Goal: Transaction & Acquisition: Purchase product/service

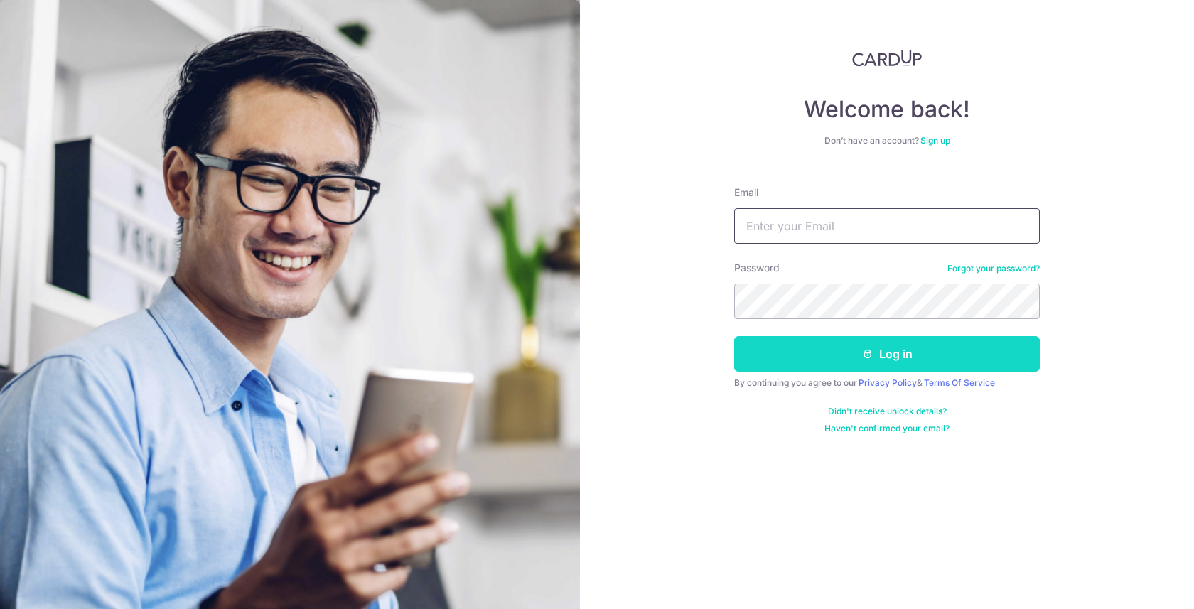
type input "[PERSON_NAME][EMAIL_ADDRESS][DOMAIN_NAME]"
click at [918, 362] on button "Log in" at bounding box center [887, 354] width 306 height 36
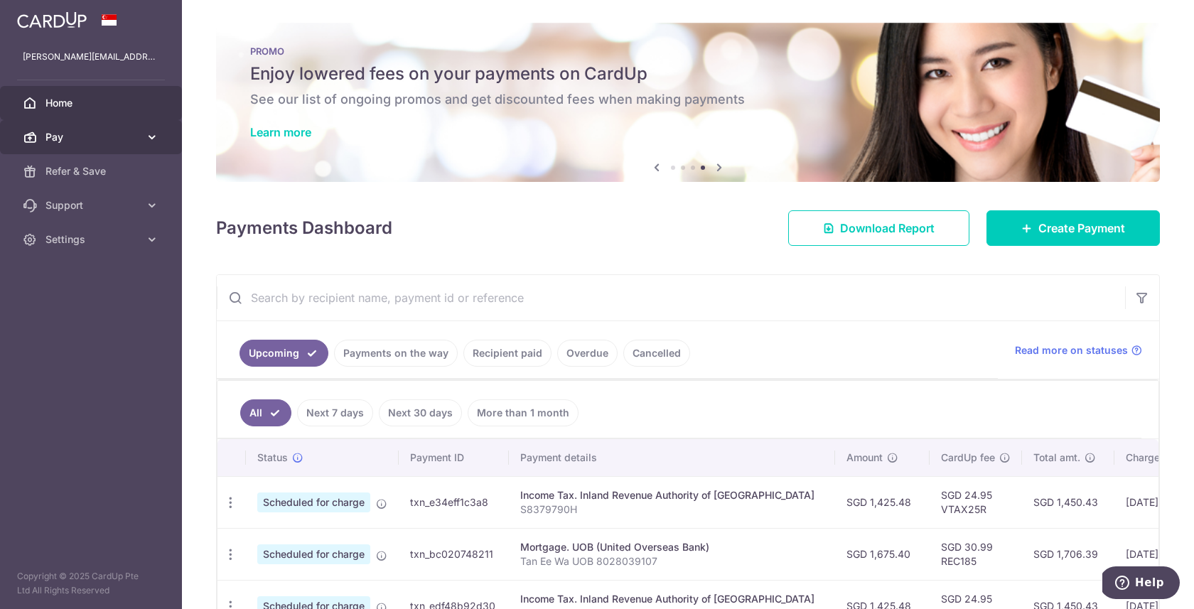
click at [90, 138] on span "Pay" at bounding box center [92, 137] width 94 height 14
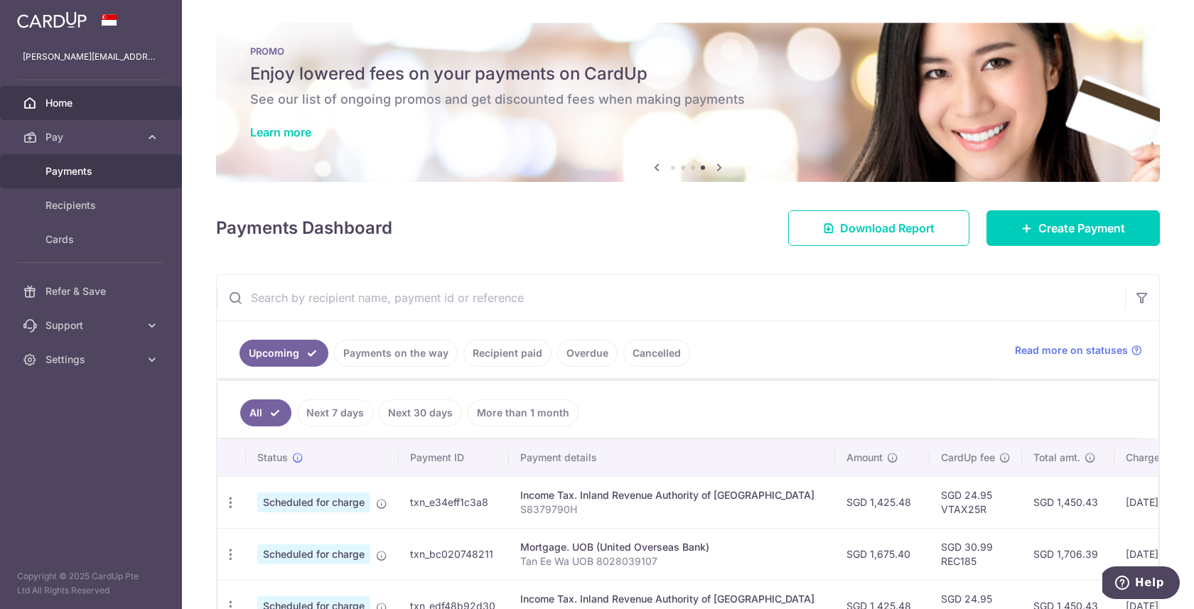
click at [95, 164] on span "Payments" at bounding box center [92, 171] width 94 height 14
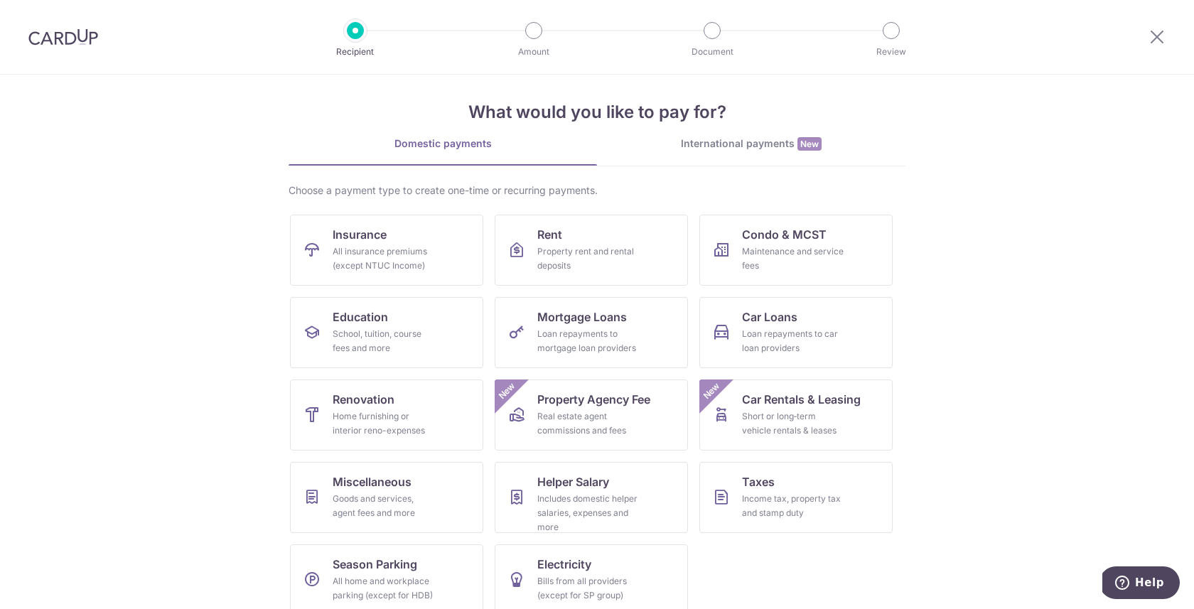
scroll to position [27, 0]
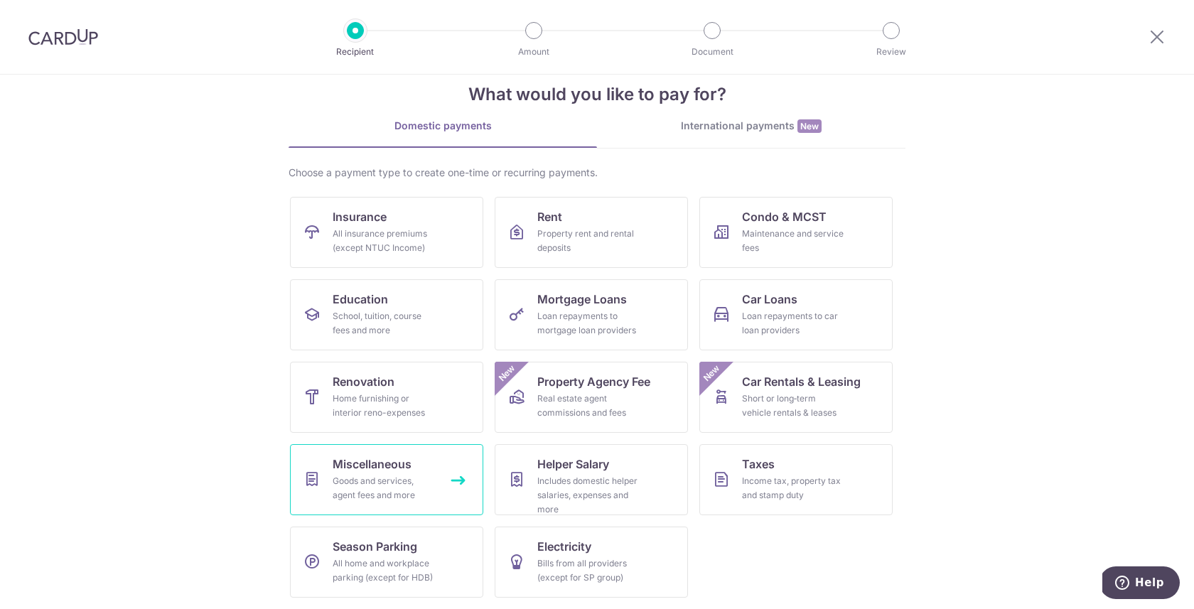
click at [422, 482] on div "Goods and services, agent fees and more" at bounding box center [384, 488] width 102 height 28
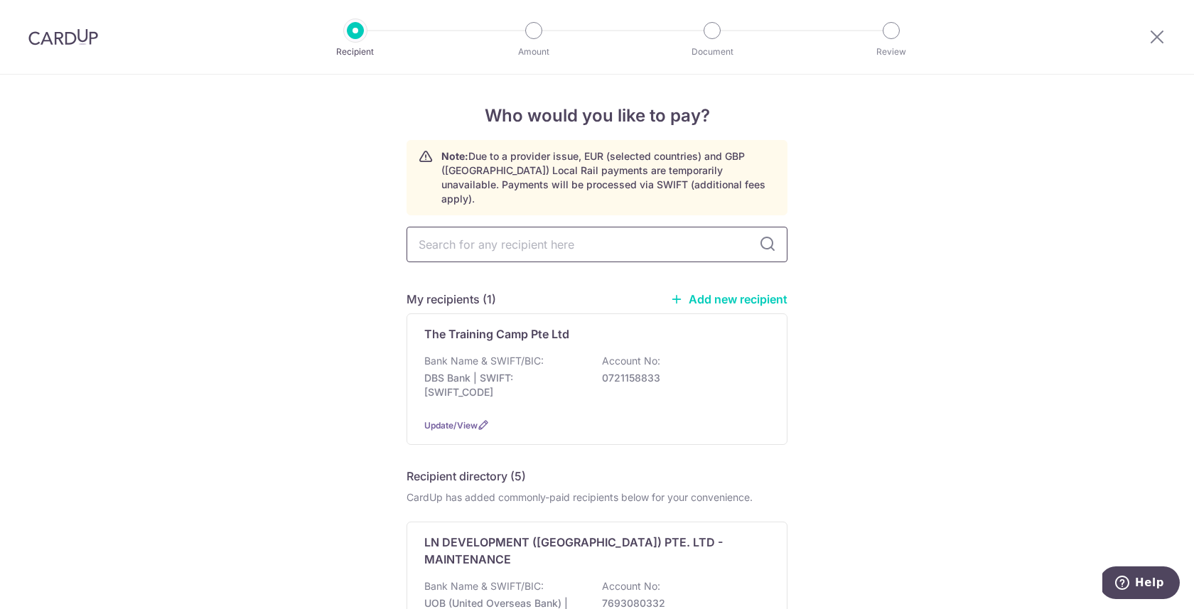
click at [619, 227] on input "text" at bounding box center [596, 245] width 381 height 36
click at [594, 233] on input "text" at bounding box center [596, 245] width 381 height 36
type input "eight tone"
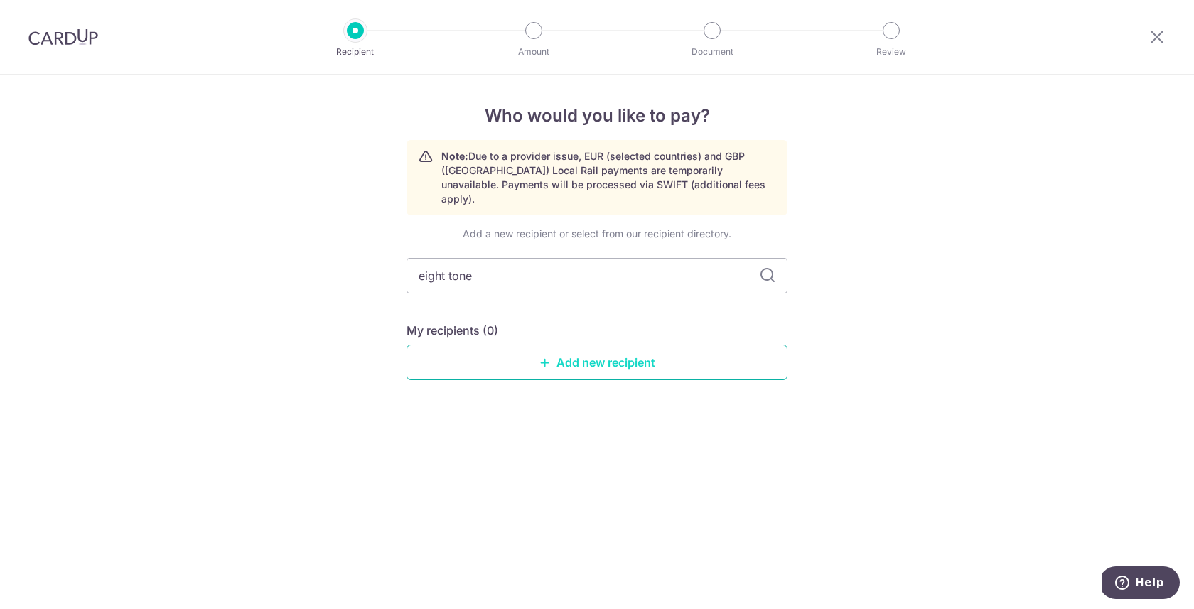
click at [631, 352] on link "Add new recipient" at bounding box center [596, 363] width 381 height 36
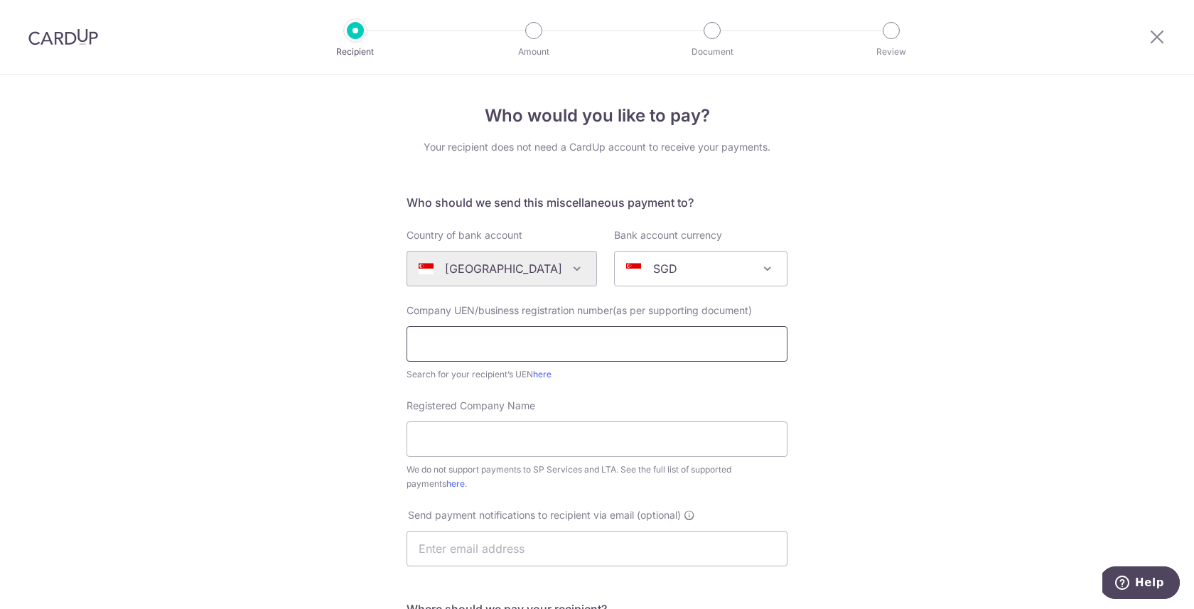
click at [542, 341] on input "text" at bounding box center [596, 344] width 381 height 36
type input "T14LL2615J"
click at [544, 440] on input "Registered Company Name" at bounding box center [596, 439] width 381 height 36
type input "Eight Tones LLP"
click at [595, 537] on input "text" at bounding box center [596, 549] width 381 height 36
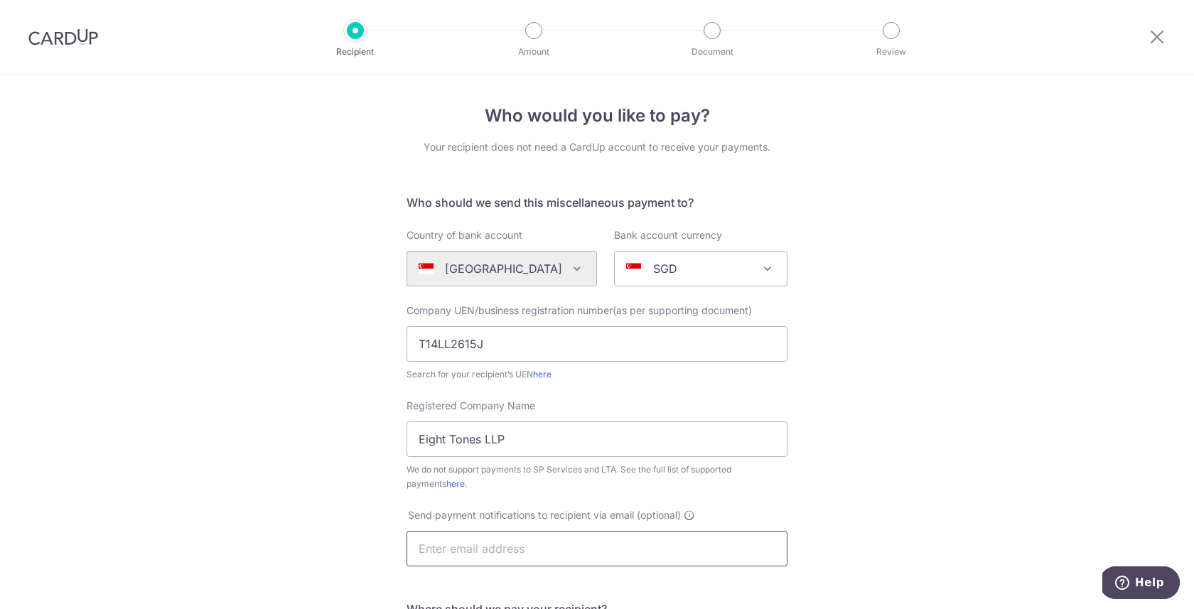
click at [553, 544] on input "text" at bounding box center [596, 549] width 381 height 36
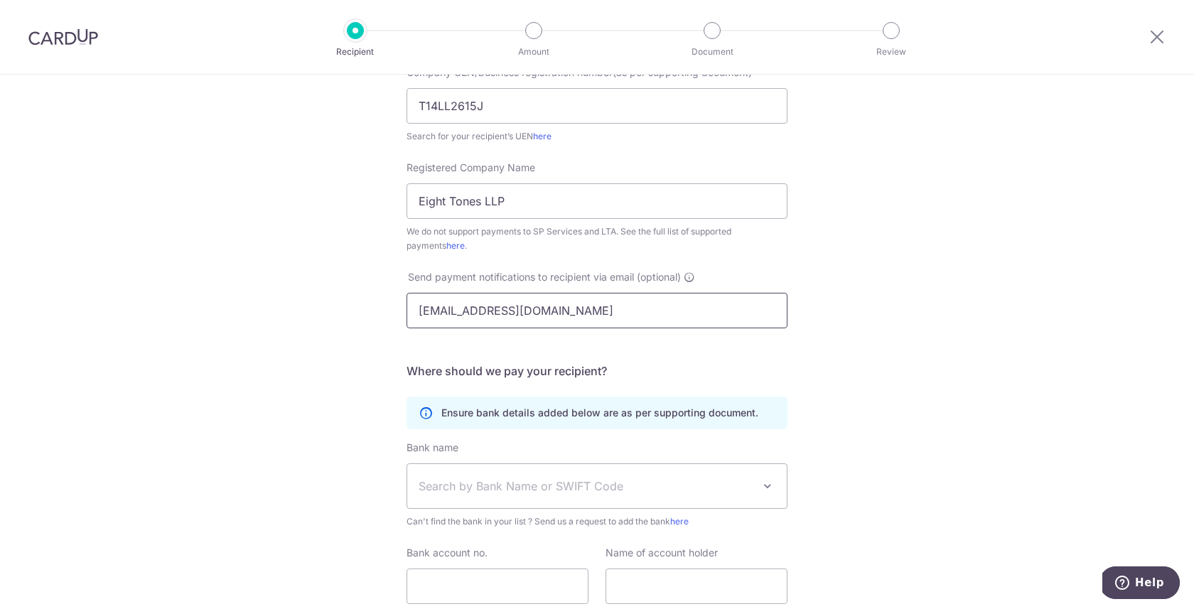
scroll to position [347, 0]
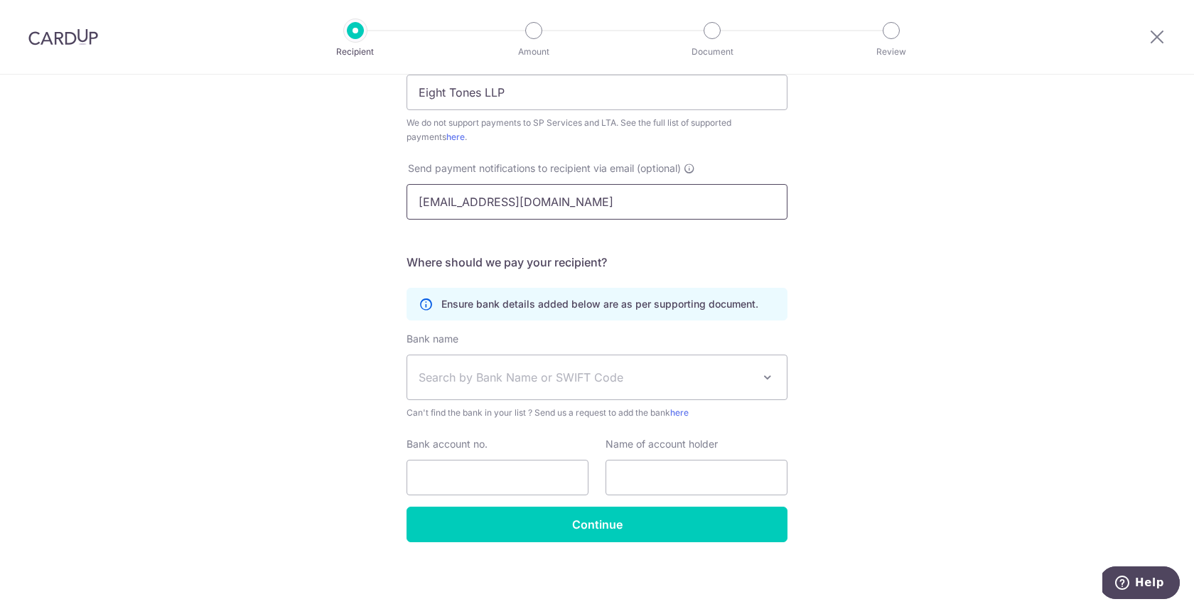
type input "[EMAIL_ADDRESS][DOMAIN_NAME]"
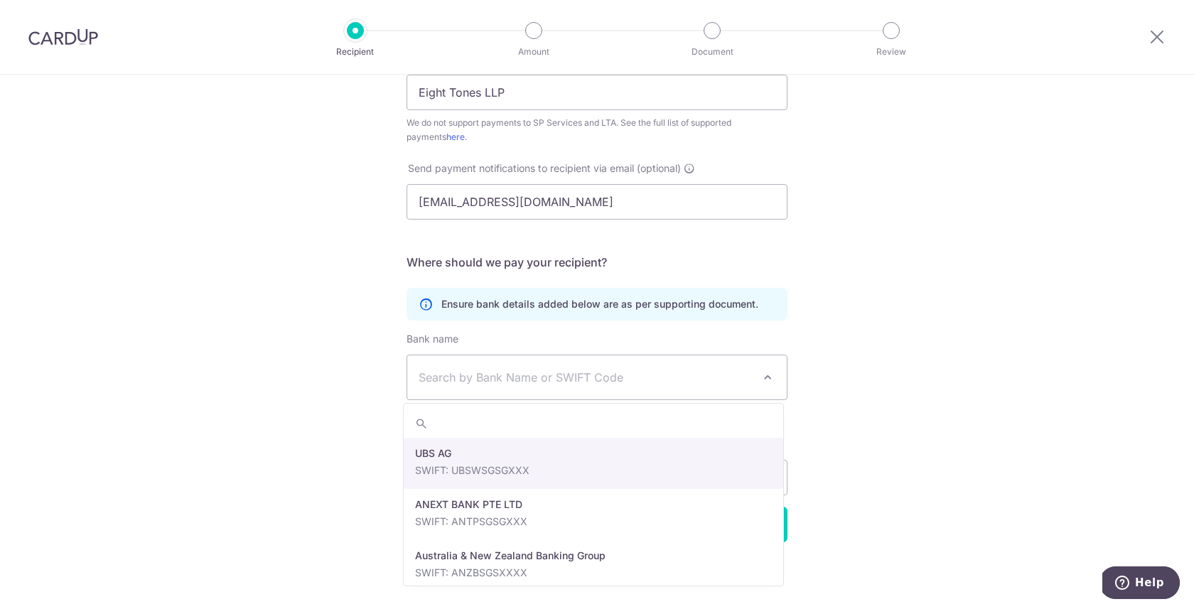
click at [574, 384] on span "Search by Bank Name or SWIFT Code" at bounding box center [585, 377] width 334 height 17
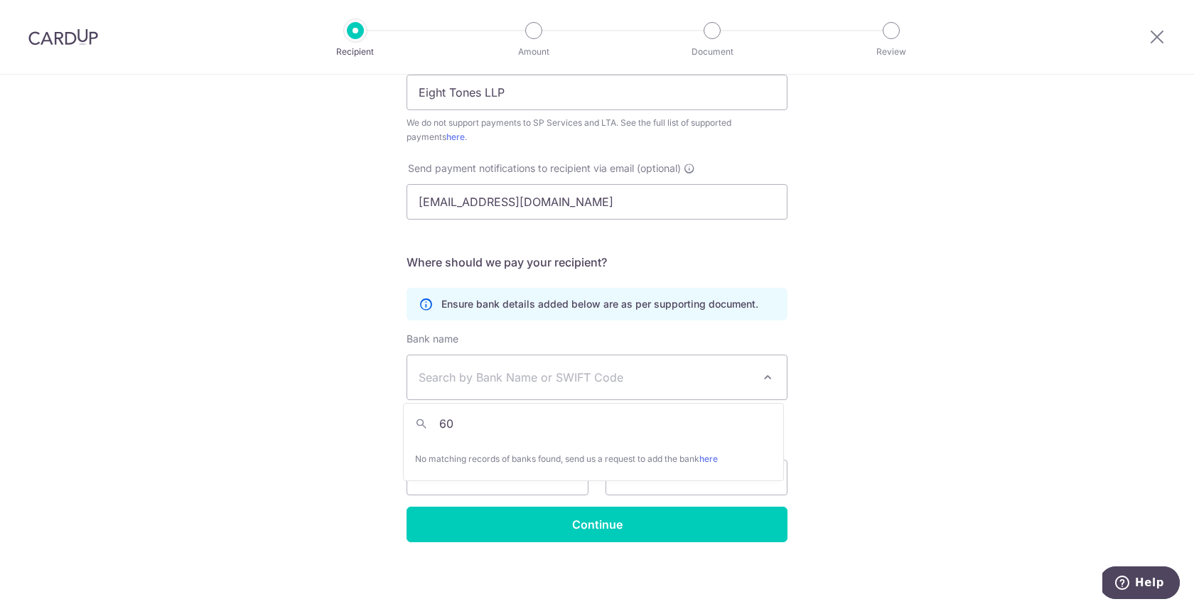
type input "6"
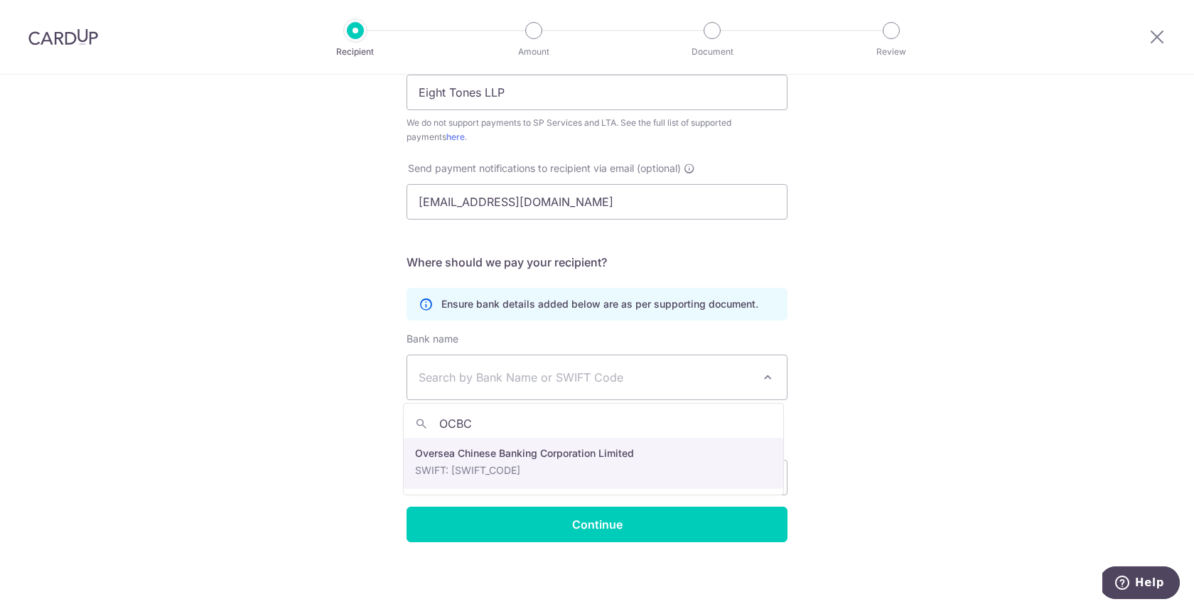
type input "OCBC"
drag, startPoint x: 594, startPoint y: 476, endPoint x: 585, endPoint y: 465, distance: 14.1
select select "12"
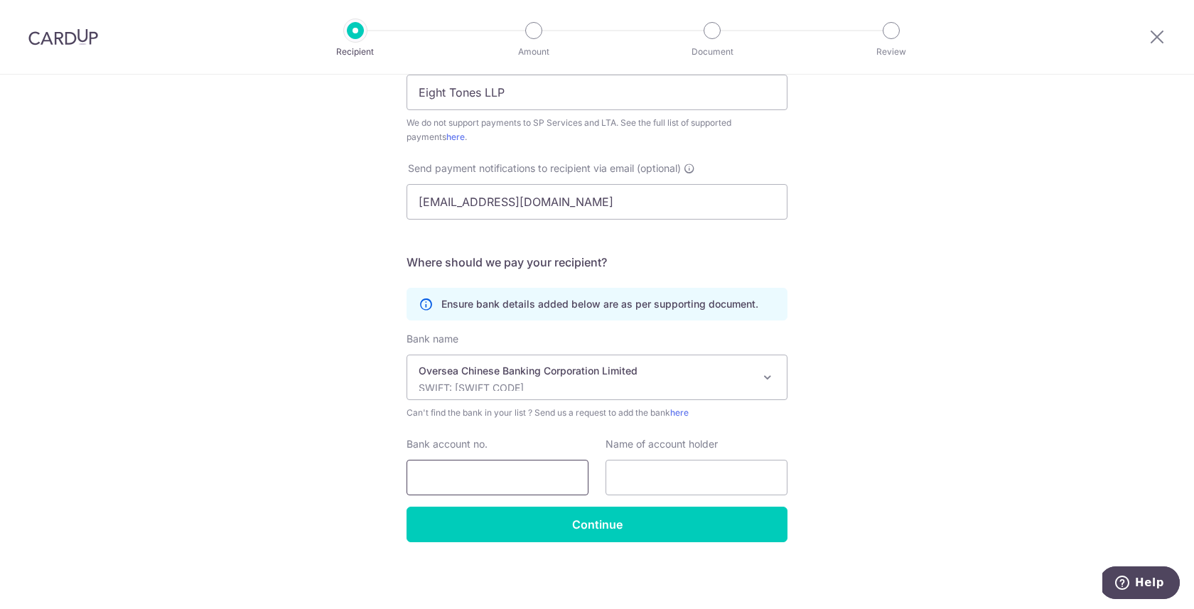
click at [492, 466] on input "Bank account no." at bounding box center [497, 478] width 182 height 36
type input "601217839001"
click at [698, 471] on input "text" at bounding box center [696, 478] width 182 height 36
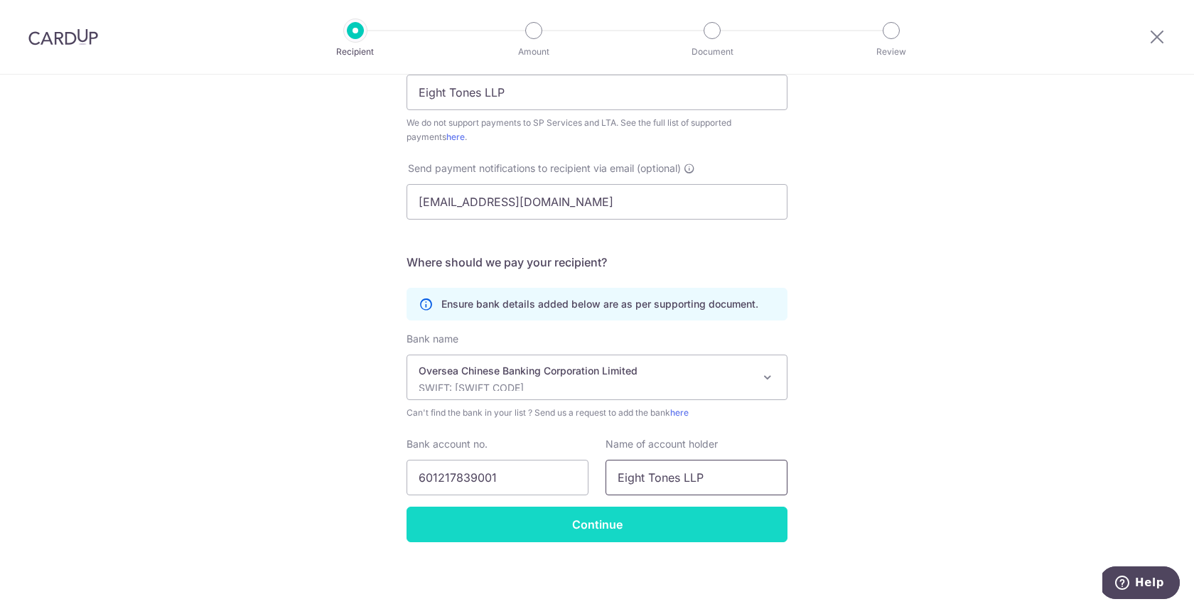
type input "Eight Tones LLP"
click at [607, 524] on input "Continue" at bounding box center [596, 525] width 381 height 36
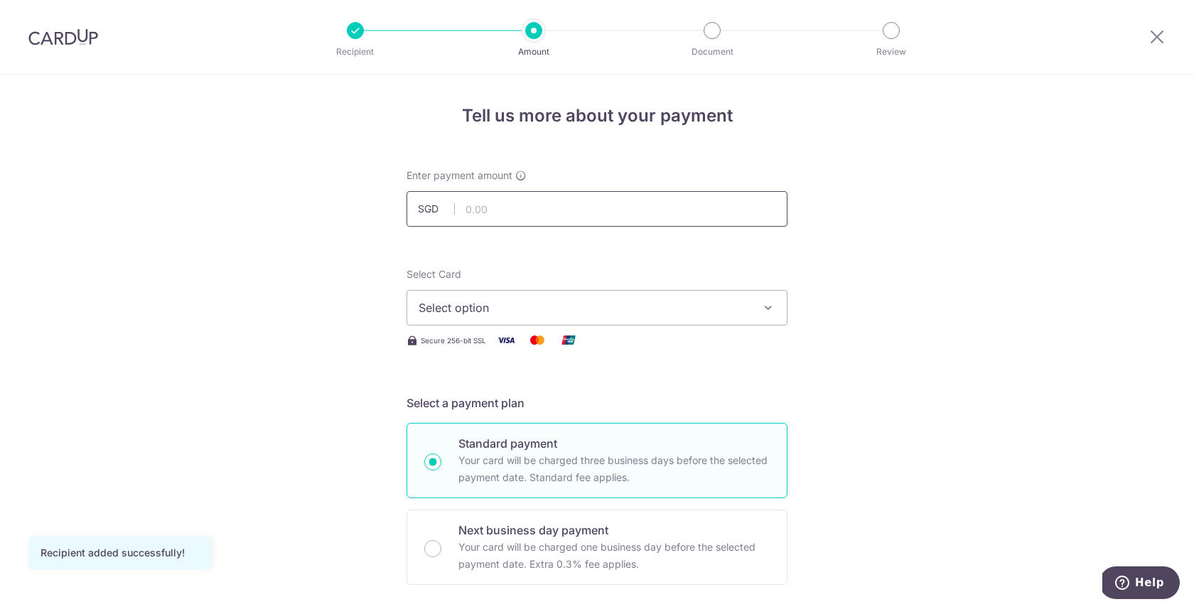
click at [637, 215] on input "text" at bounding box center [596, 209] width 381 height 36
type input "1,500.00"
click at [744, 308] on span "Select option" at bounding box center [583, 307] width 331 height 17
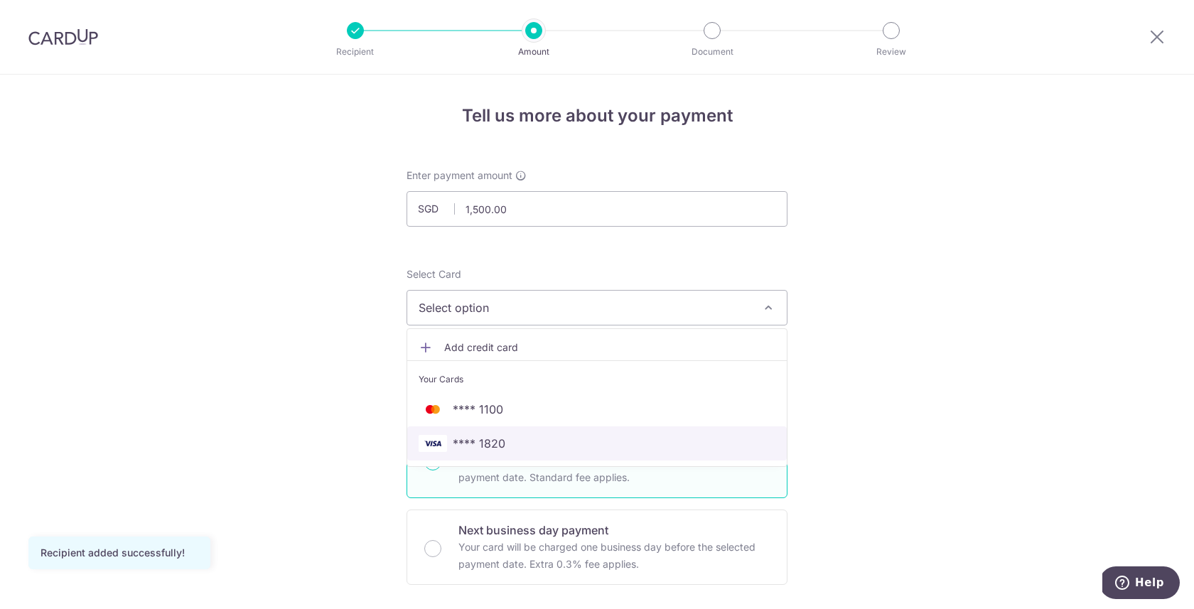
drag, startPoint x: 580, startPoint y: 454, endPoint x: 593, endPoint y: 450, distance: 13.3
click at [580, 454] on link "**** 1820" at bounding box center [596, 443] width 379 height 34
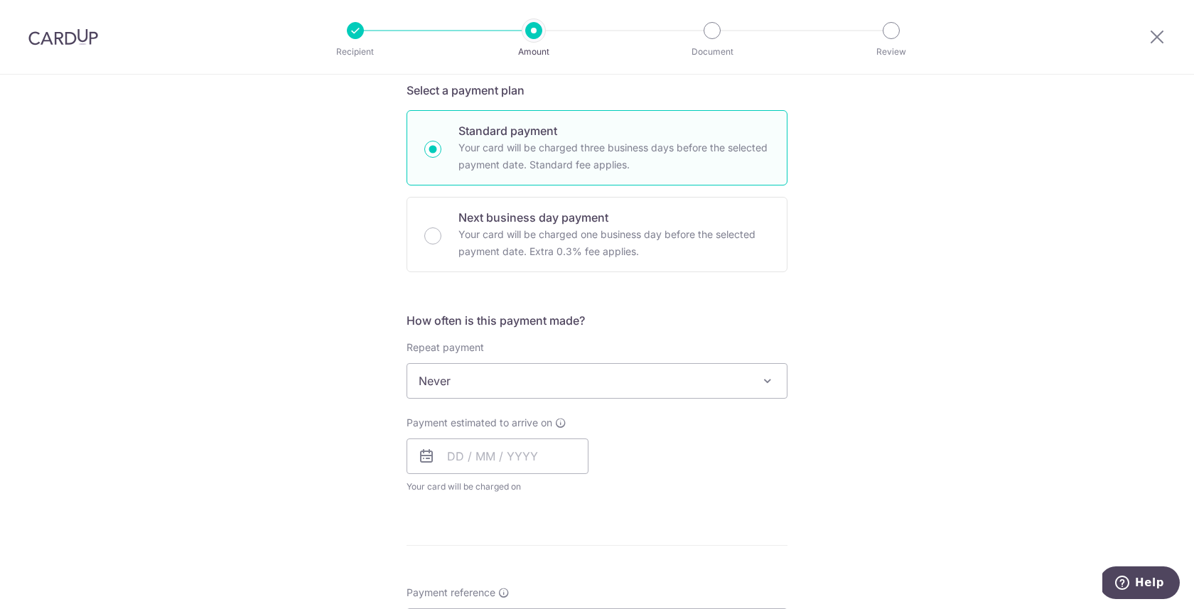
scroll to position [317, 0]
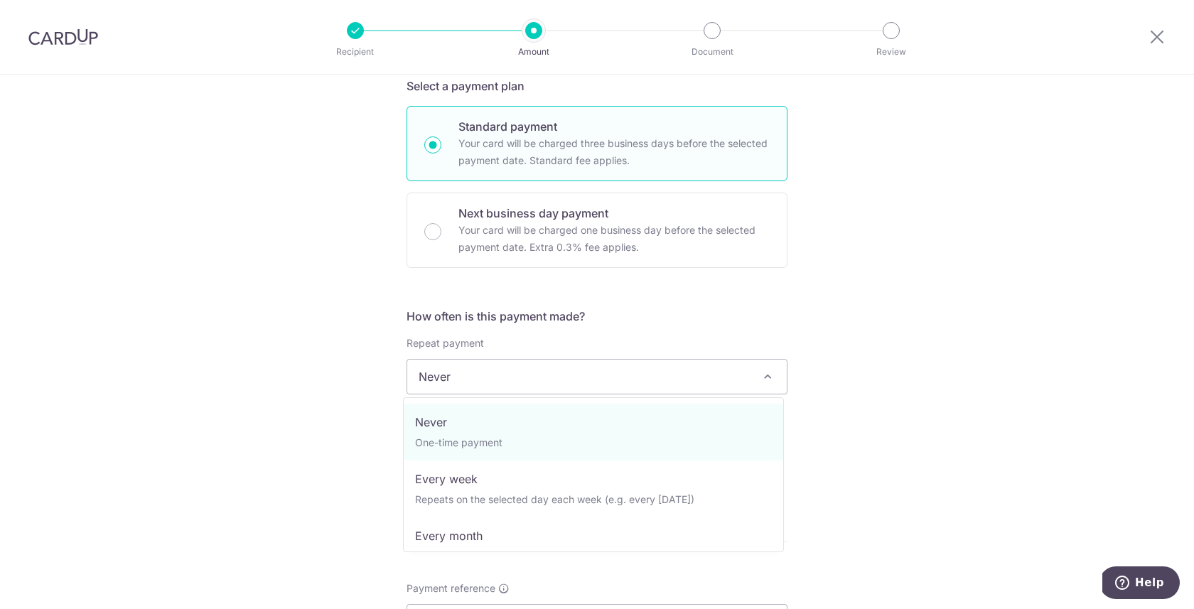
click at [685, 377] on span "Never" at bounding box center [596, 377] width 379 height 34
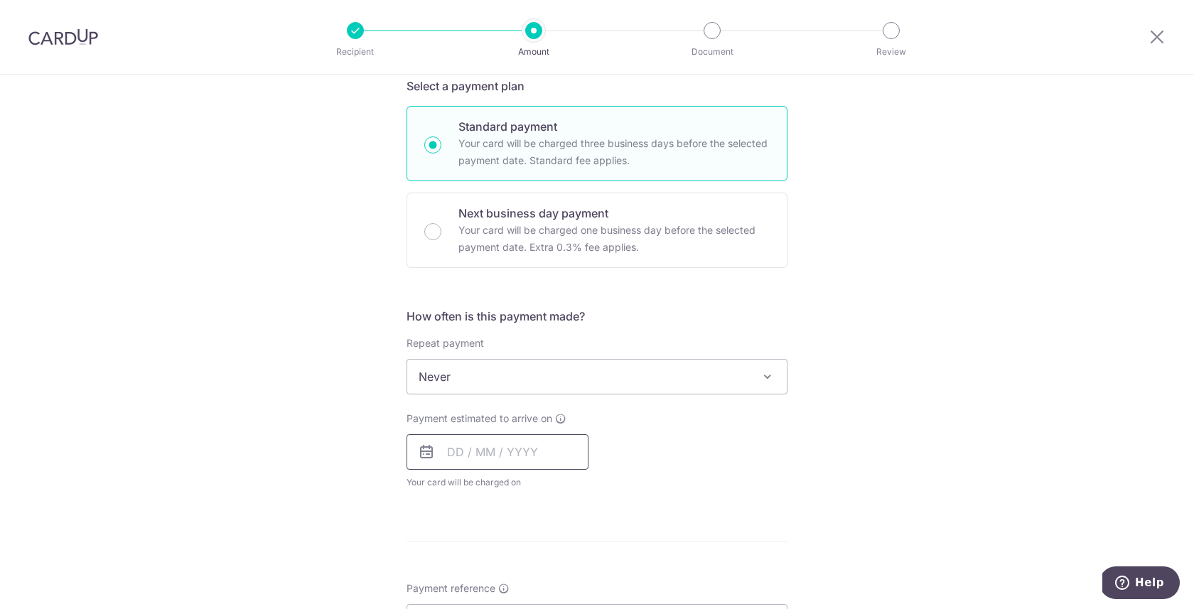
click at [534, 450] on input "text" at bounding box center [497, 452] width 182 height 36
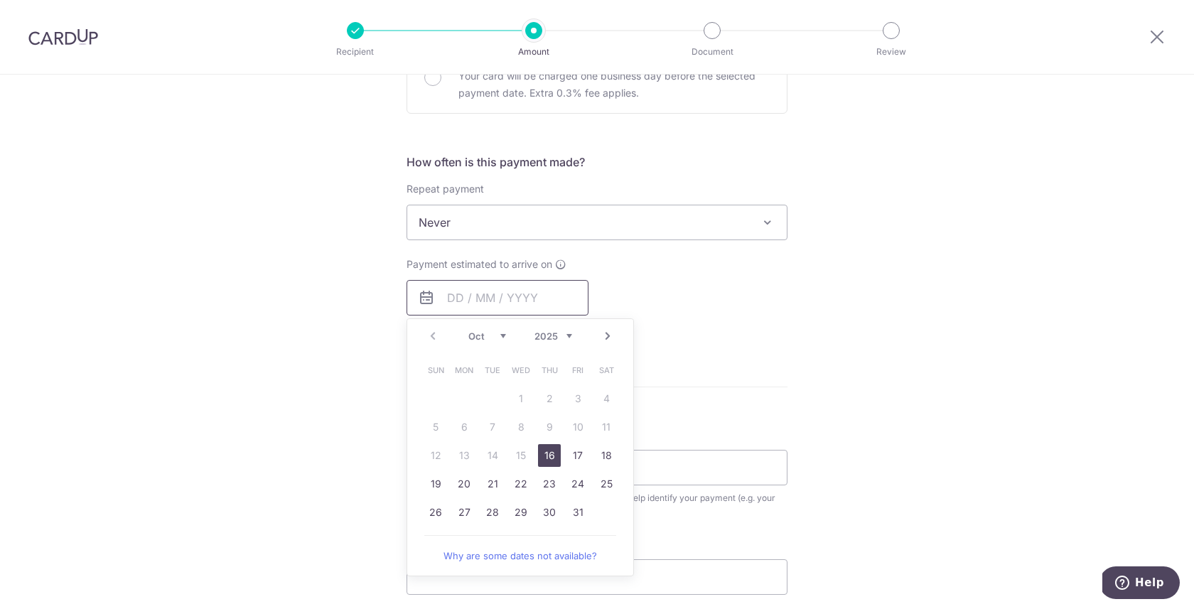
scroll to position [617, 0]
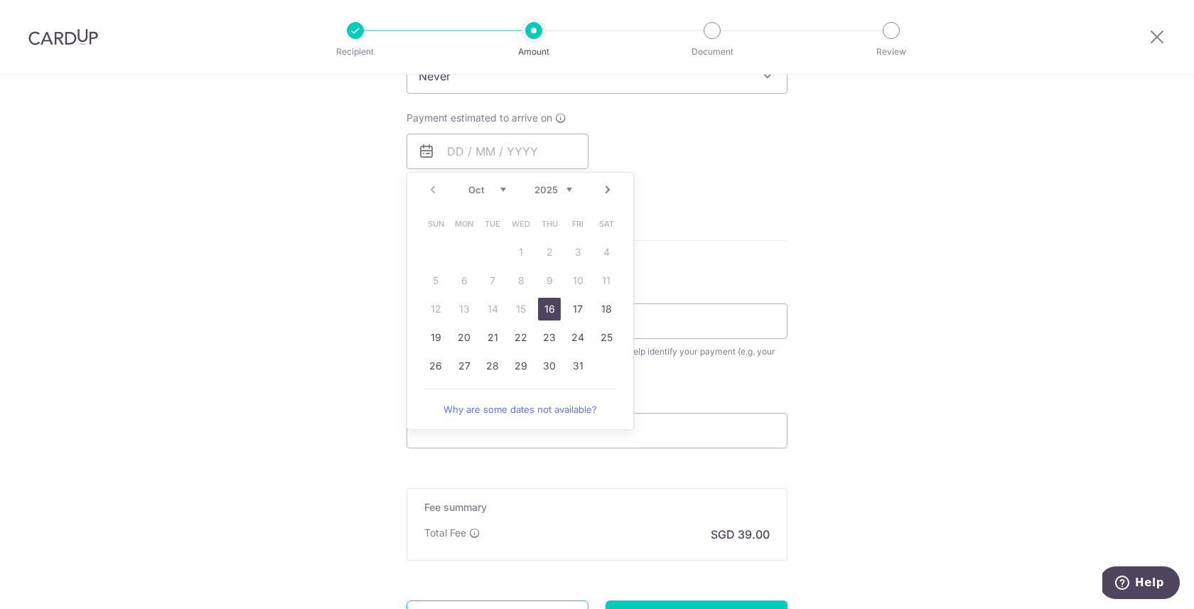
click at [553, 310] on link "16" at bounding box center [549, 309] width 23 height 23
type input "[DATE]"
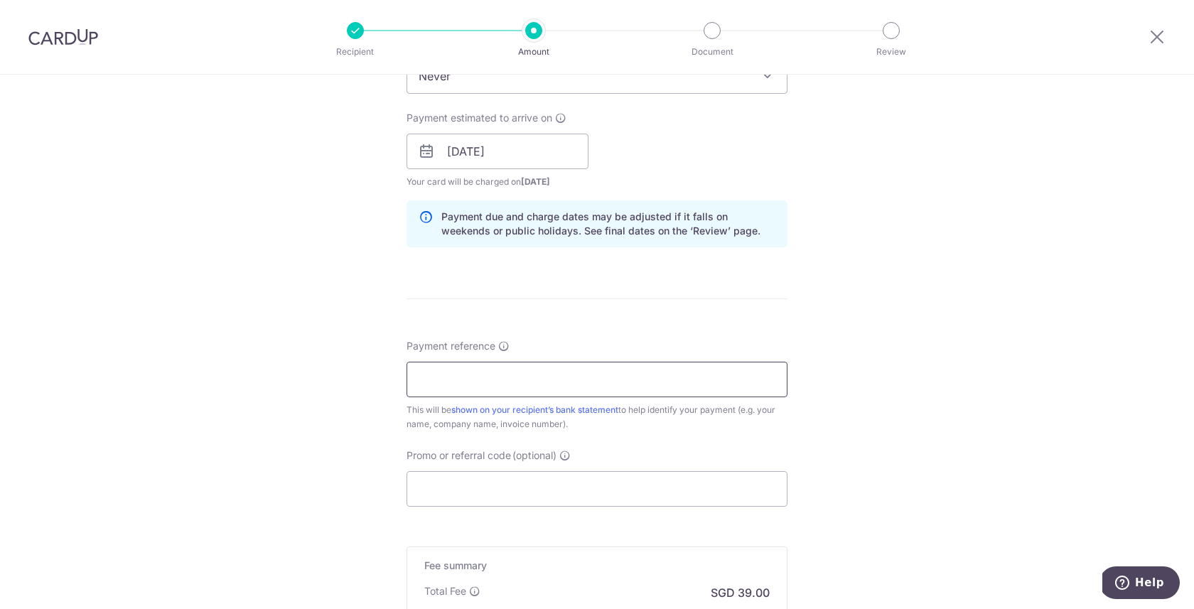
click at [631, 383] on input "Payment reference" at bounding box center [596, 380] width 381 height 36
type input "Tan Ee Wa Guzheng 30 Sessions"
click at [524, 495] on input "Promo or referral code (optional)" at bounding box center [596, 489] width 381 height 36
paste input "SETHISFY"
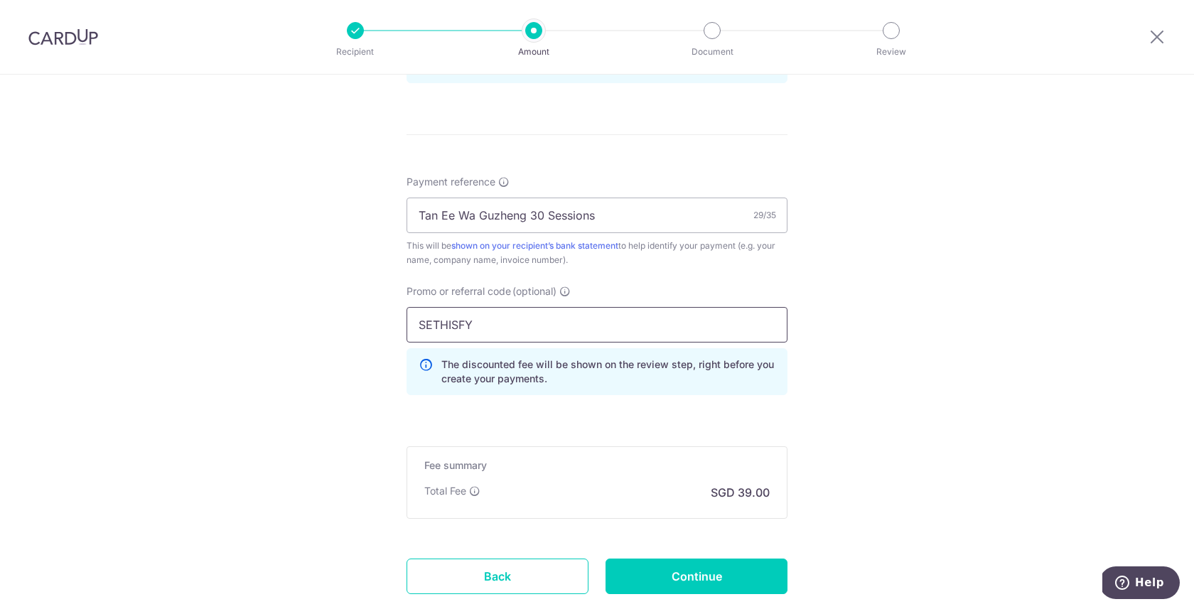
scroll to position [855, 0]
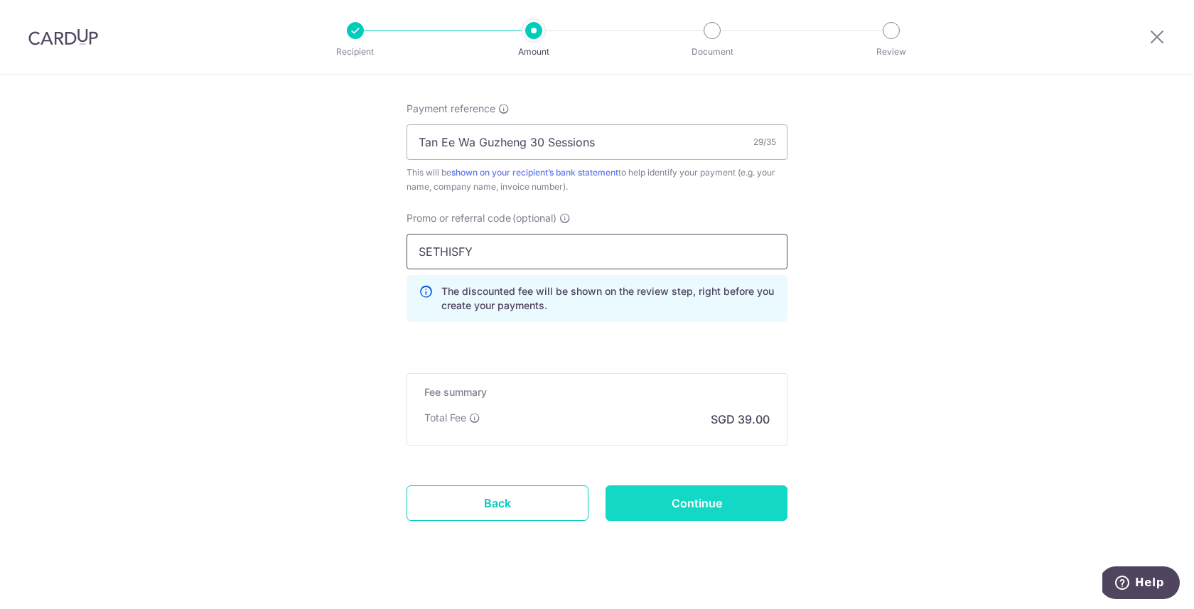
type input "SETHISFY"
click at [714, 504] on input "Continue" at bounding box center [696, 503] width 182 height 36
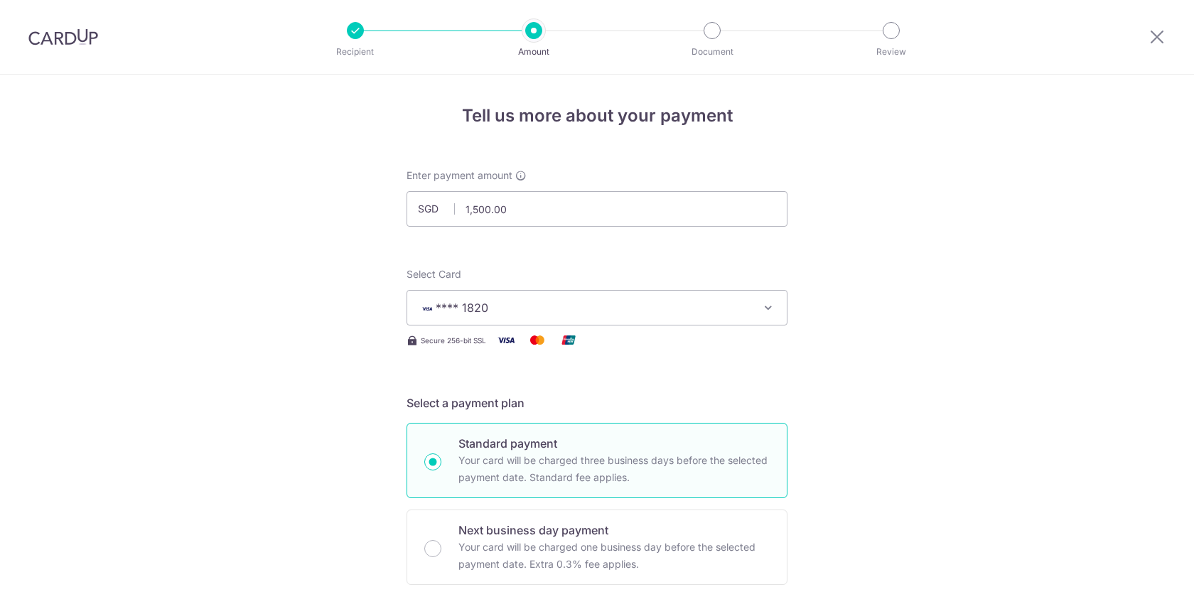
scroll to position [893, 0]
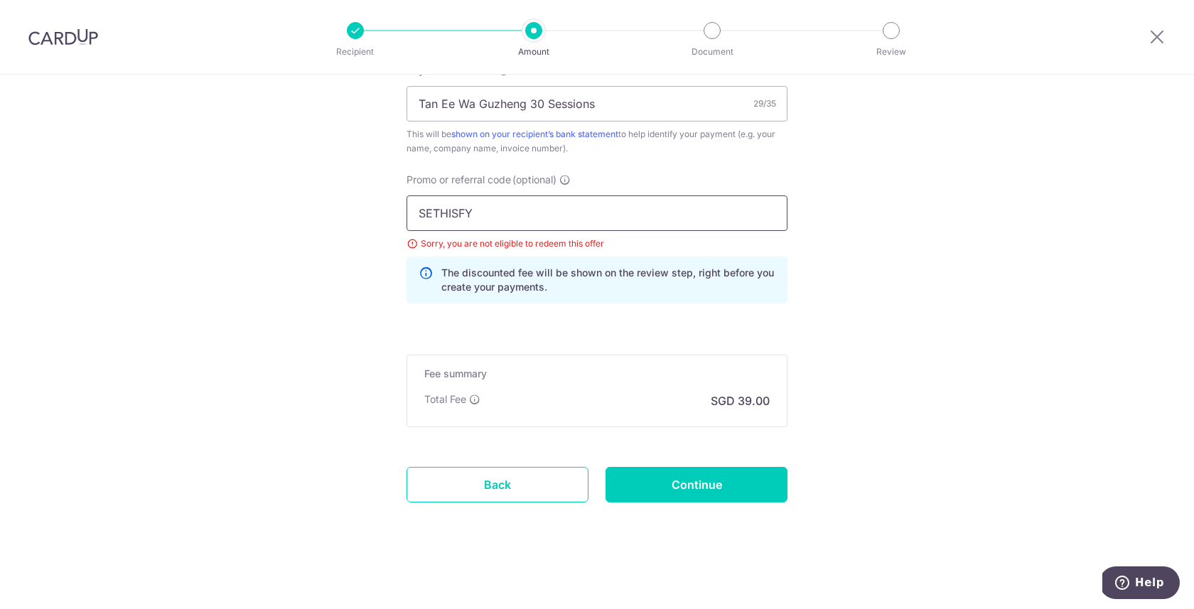
drag, startPoint x: 506, startPoint y: 216, endPoint x: 367, endPoint y: 204, distance: 139.8
drag, startPoint x: 476, startPoint y: 220, endPoint x: 367, endPoint y: 208, distance: 109.4
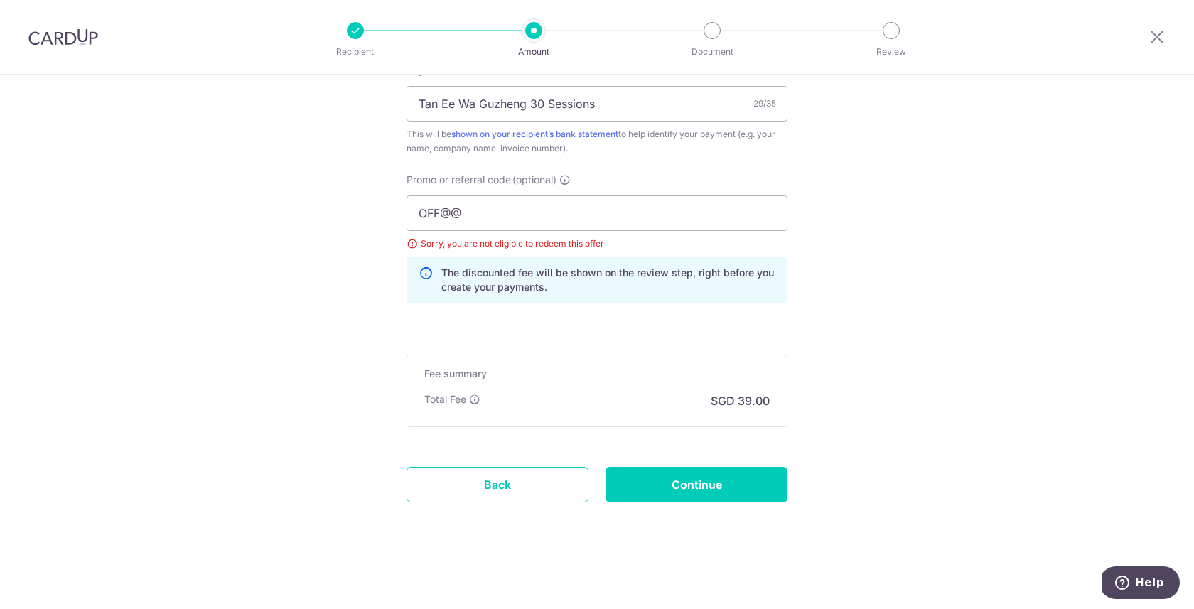
click at [521, 224] on input "OFF@@" at bounding box center [596, 213] width 381 height 36
type input "OFF225"
click at [706, 502] on input "Continue" at bounding box center [696, 485] width 182 height 36
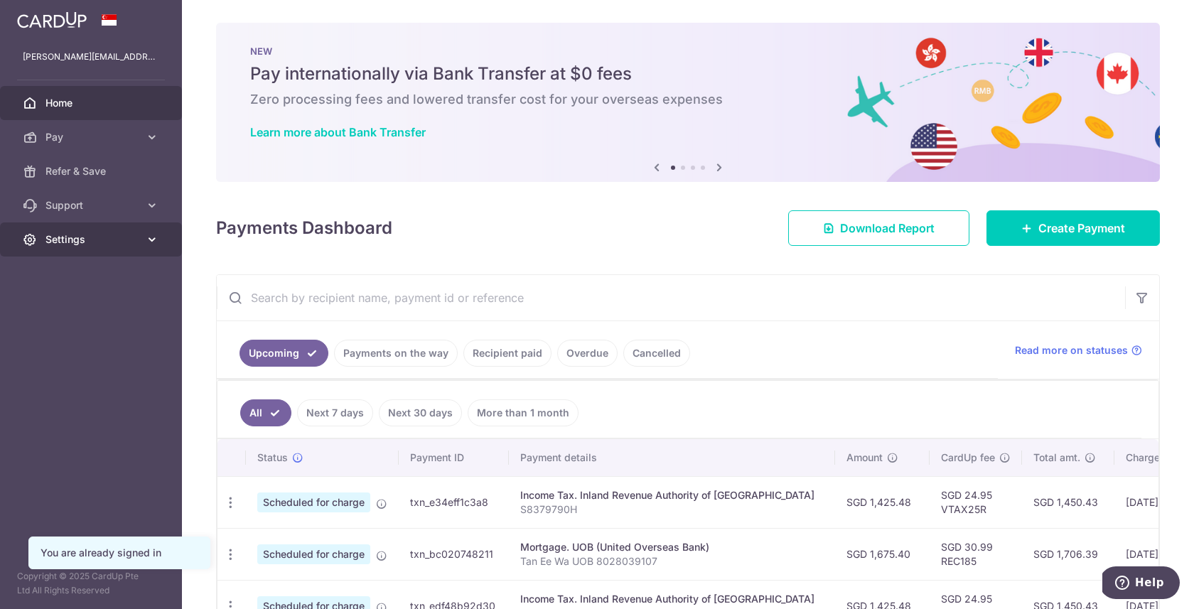
click at [90, 244] on span "Settings" at bounding box center [92, 239] width 94 height 14
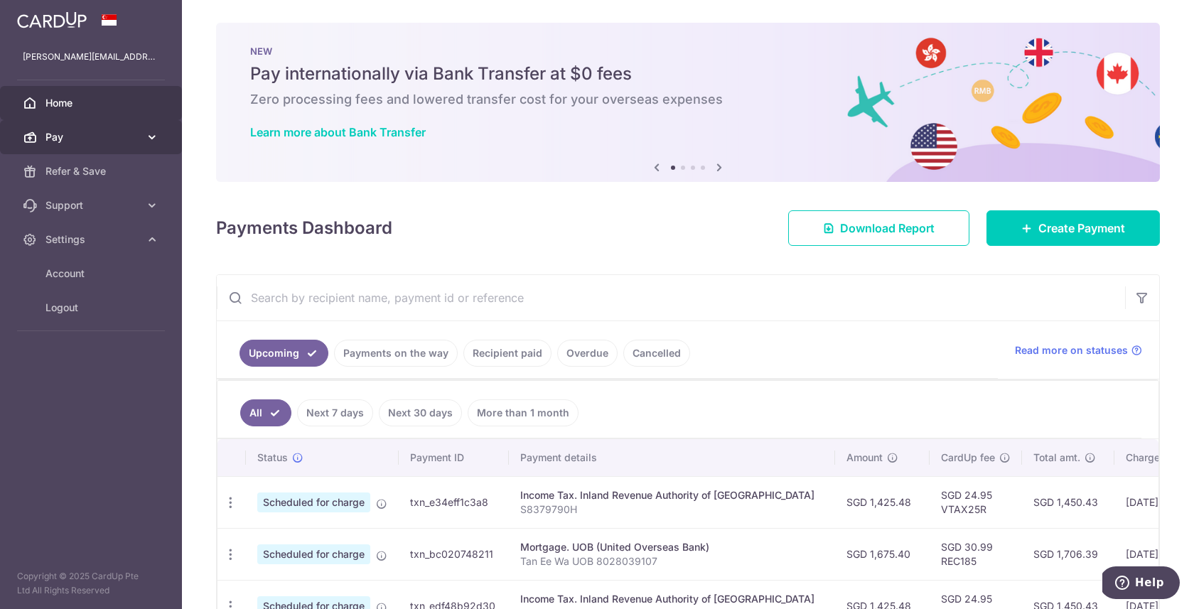
click at [94, 144] on link "Pay" at bounding box center [91, 137] width 182 height 34
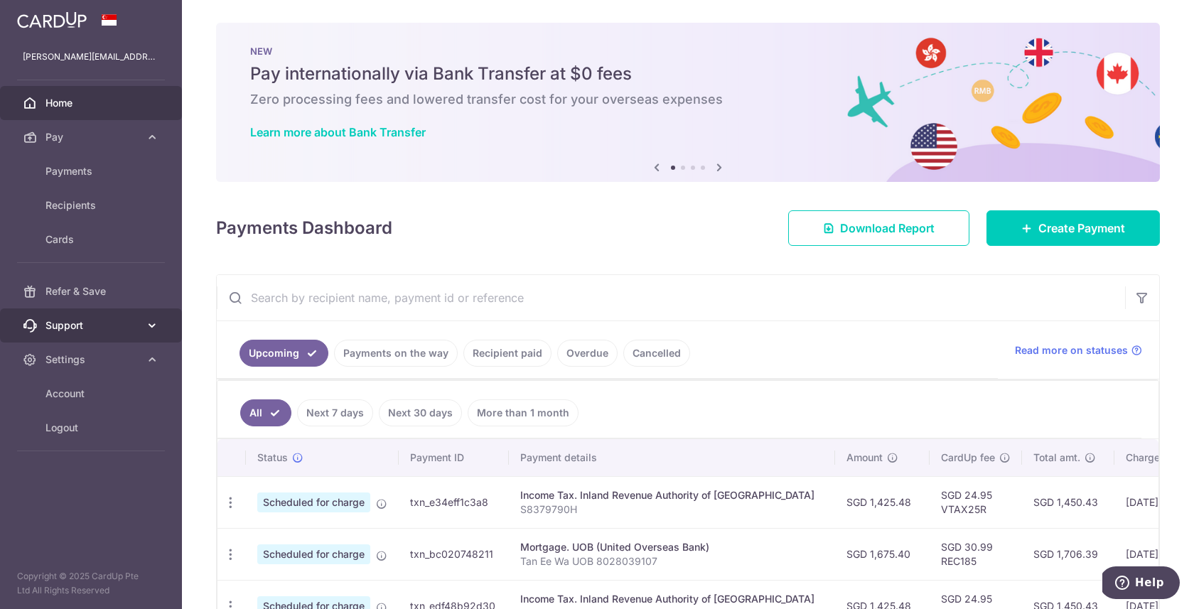
click at [118, 328] on span "Support" at bounding box center [92, 325] width 94 height 14
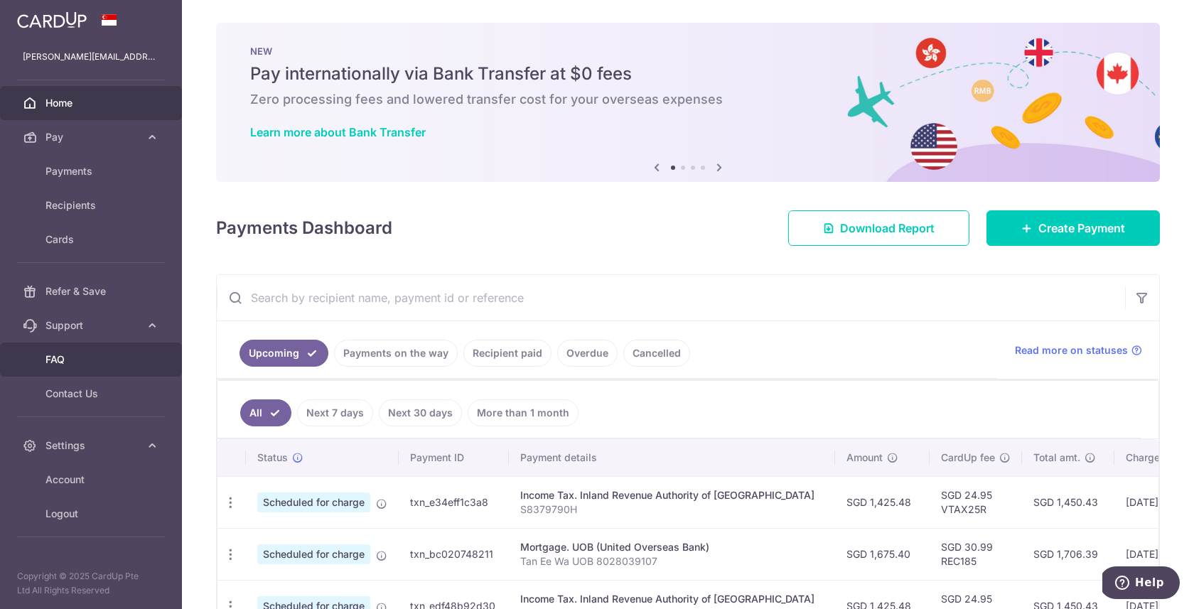
click at [121, 361] on span "FAQ" at bounding box center [92, 359] width 94 height 14
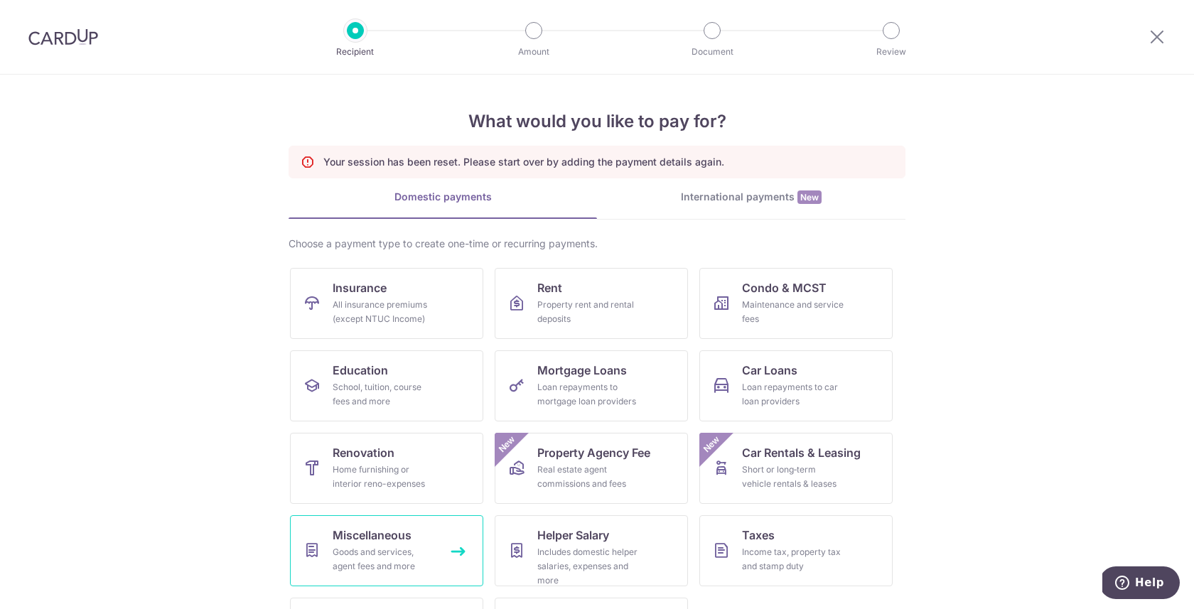
click at [407, 549] on div "Goods and services, agent fees and more" at bounding box center [384, 559] width 102 height 28
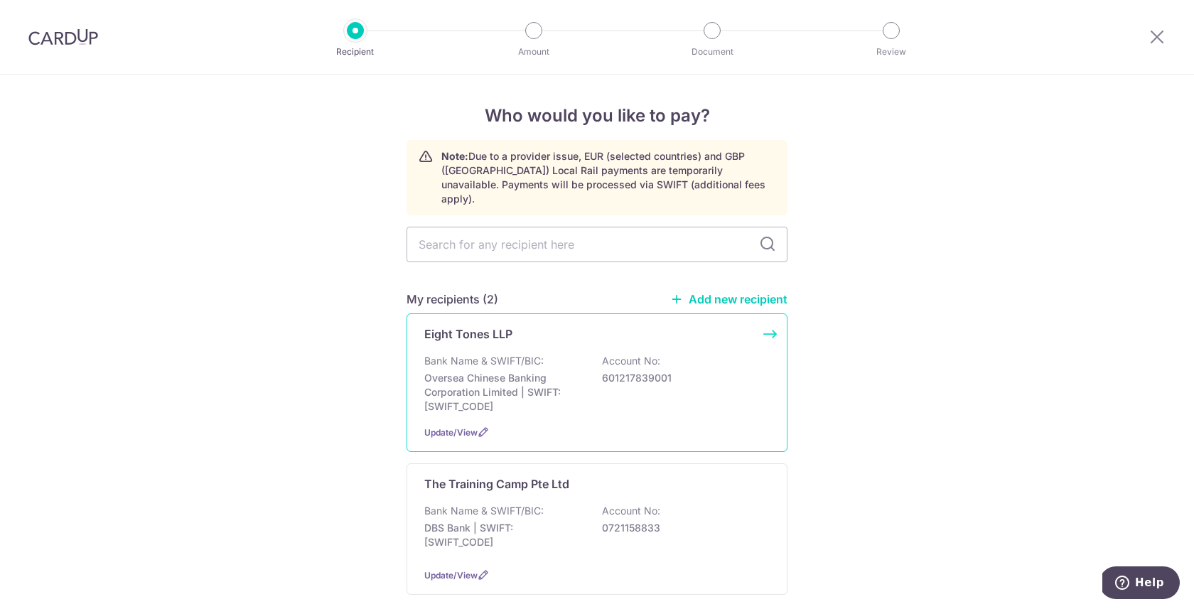
click at [517, 354] on p "Bank Name & SWIFT/BIC:" at bounding box center [483, 361] width 119 height 14
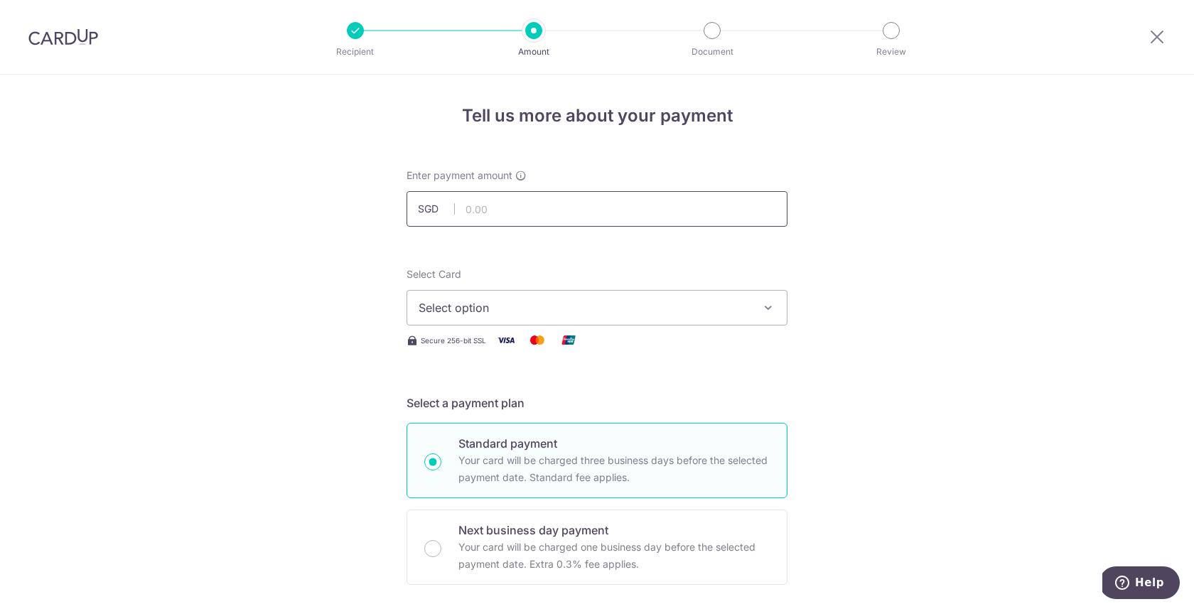
click at [541, 208] on input "text" at bounding box center [596, 209] width 381 height 36
type input "1,500.00"
click at [589, 322] on button "Select option" at bounding box center [596, 308] width 381 height 36
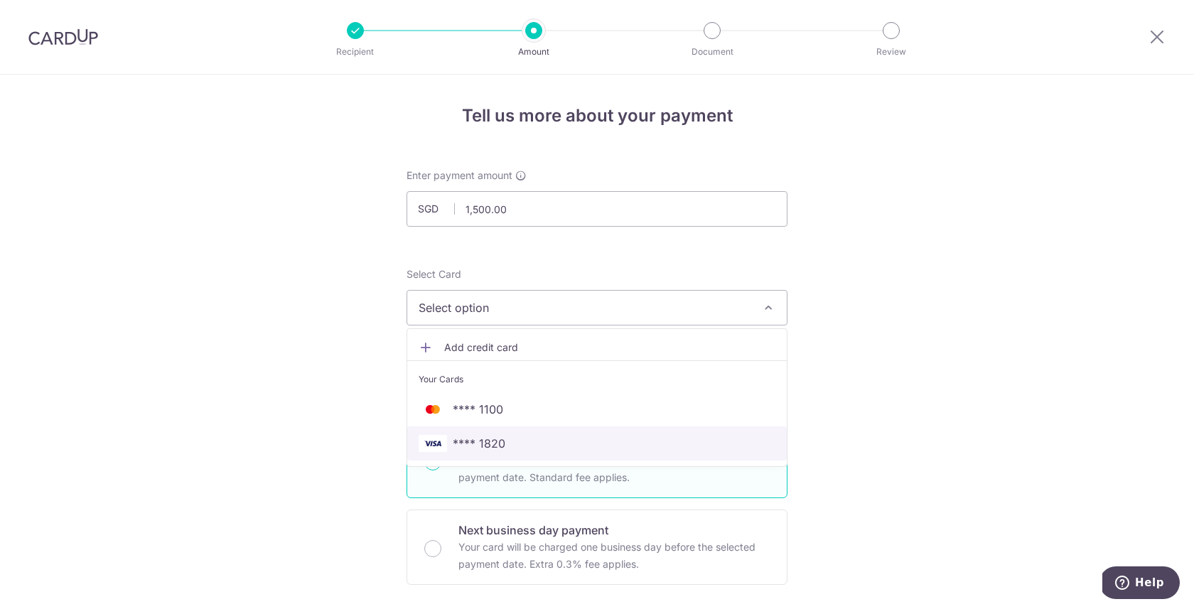
click at [538, 450] on span "**** 1820" at bounding box center [596, 443] width 357 height 17
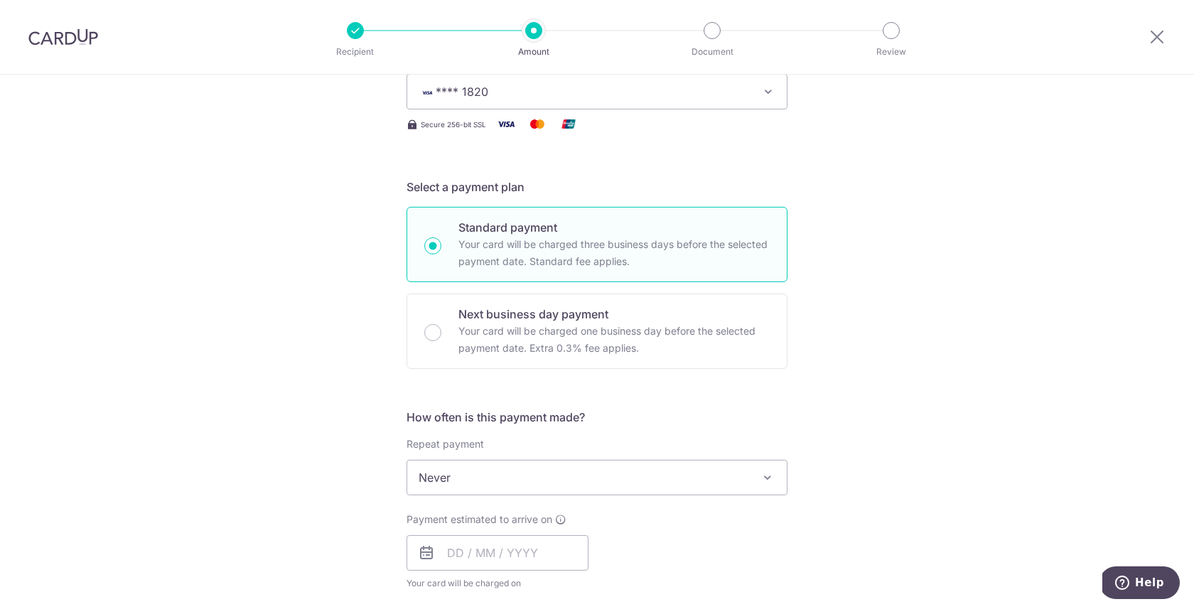
scroll to position [362, 0]
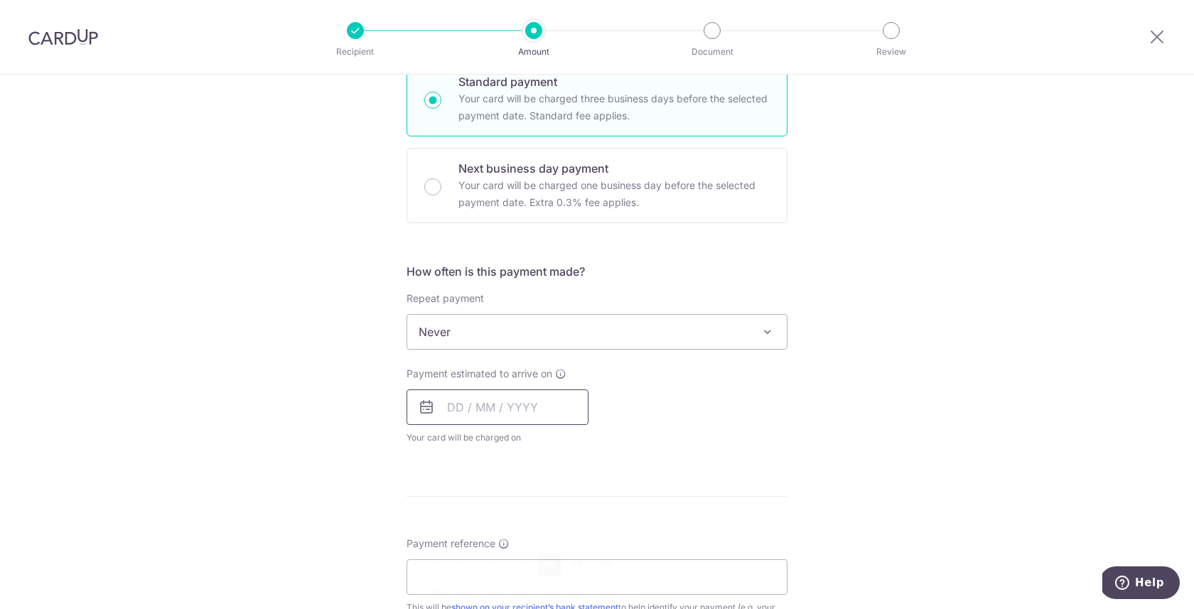
click at [541, 397] on input "text" at bounding box center [497, 407] width 182 height 36
click at [546, 559] on link "16" at bounding box center [549, 564] width 23 height 23
type input "[DATE]"
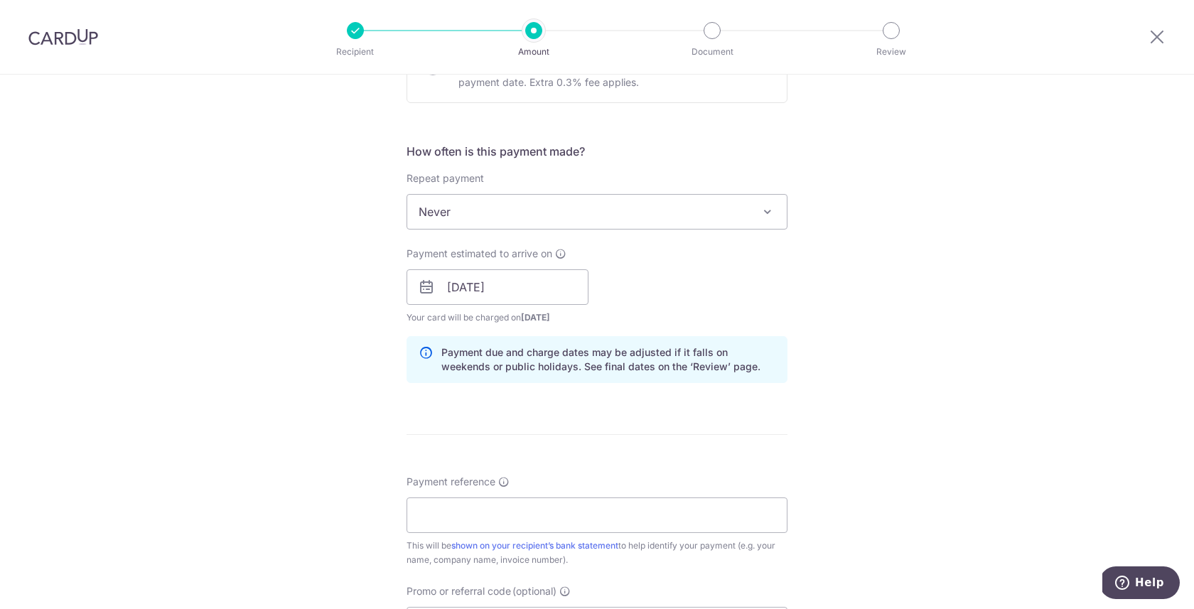
scroll to position [554, 0]
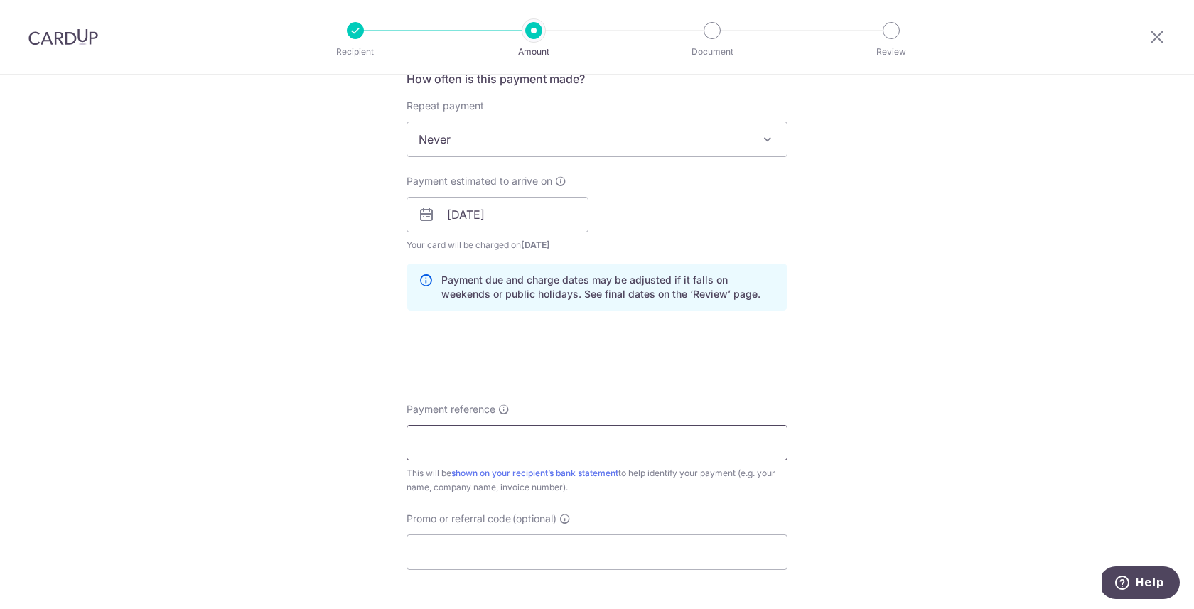
click at [559, 445] on input "Payment reference" at bounding box center [596, 443] width 381 height 36
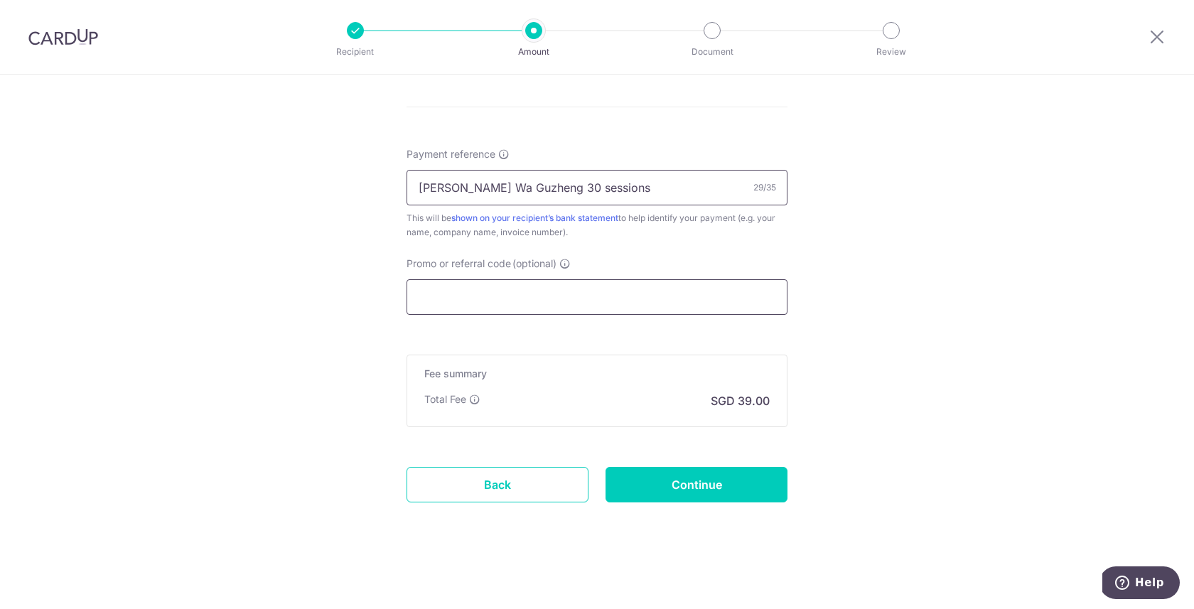
type input "[PERSON_NAME] Wa Guzheng 30 sessions"
click at [545, 289] on input "Promo or referral code (optional)" at bounding box center [596, 297] width 381 height 36
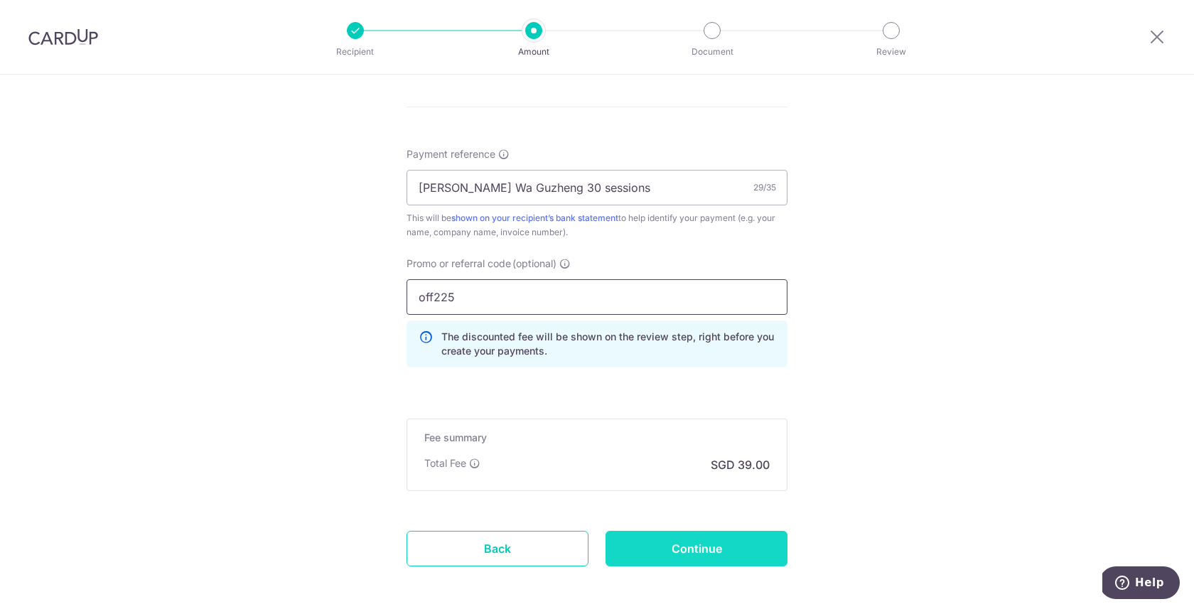
type input "off225"
click at [707, 556] on input "Continue" at bounding box center [696, 549] width 182 height 36
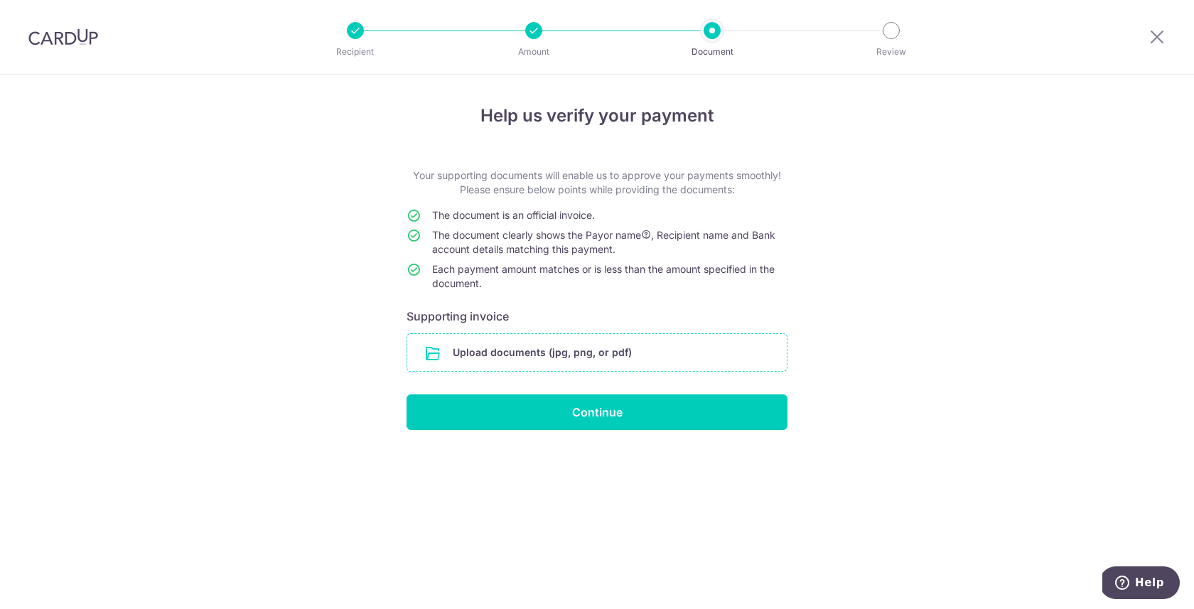
click at [596, 343] on input "file" at bounding box center [596, 352] width 379 height 37
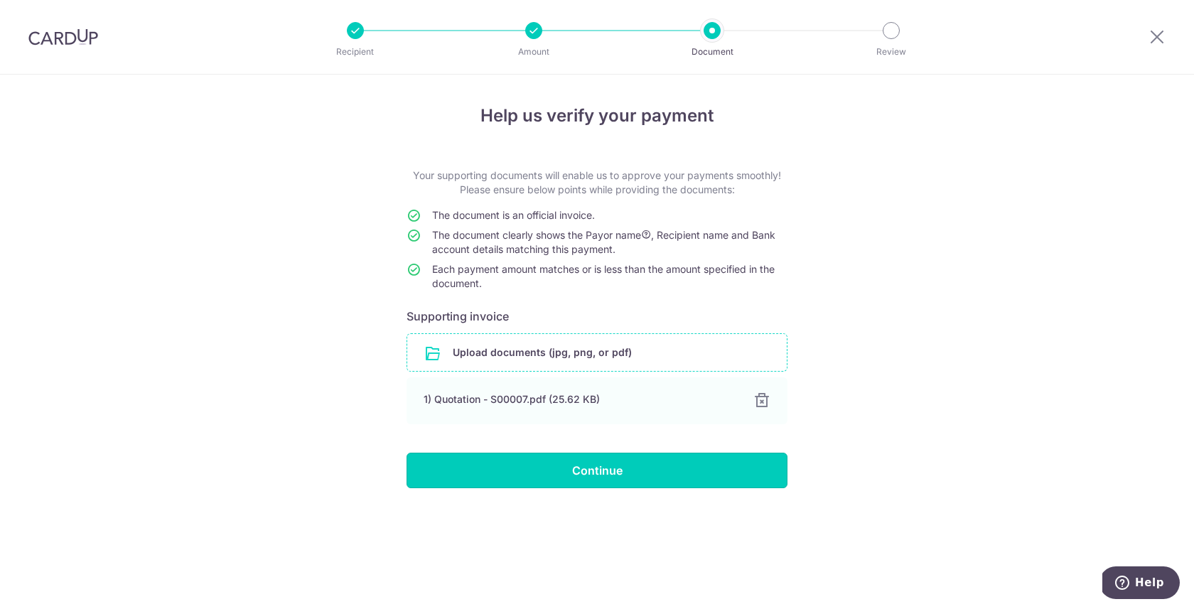
click at [714, 465] on input "Continue" at bounding box center [596, 471] width 381 height 36
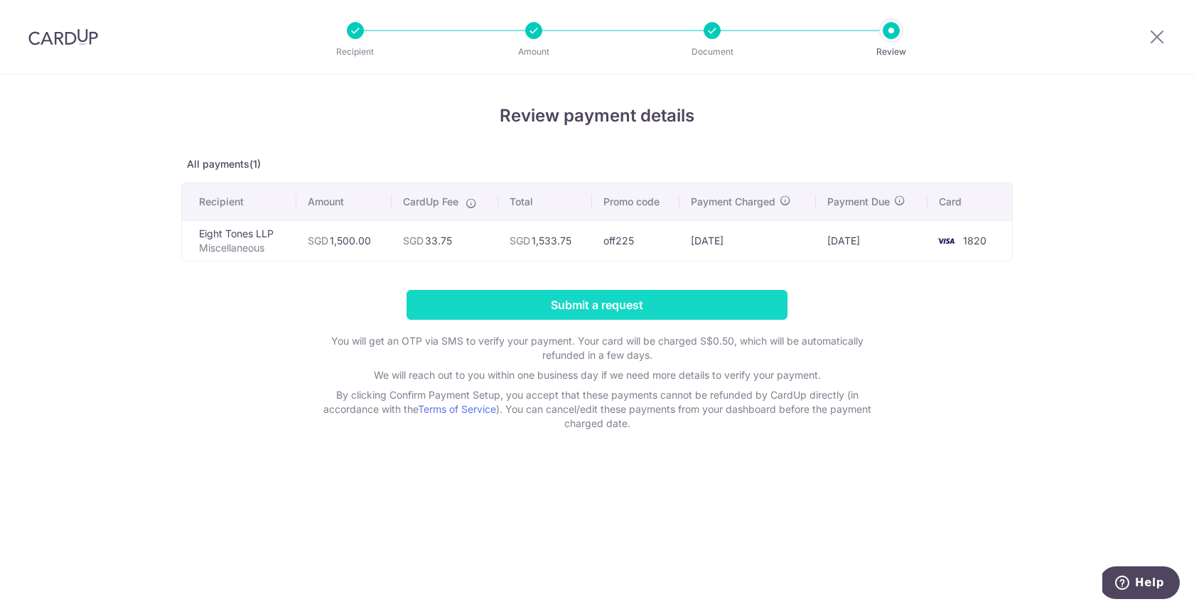
click at [669, 308] on input "Submit a request" at bounding box center [596, 305] width 381 height 30
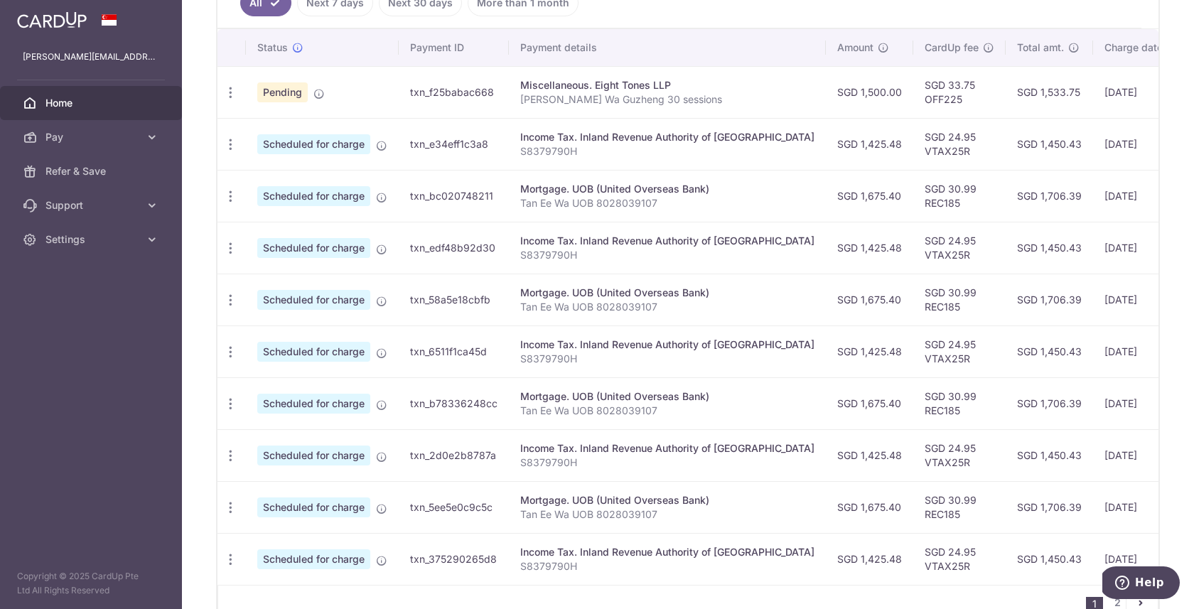
scroll to position [497, 0]
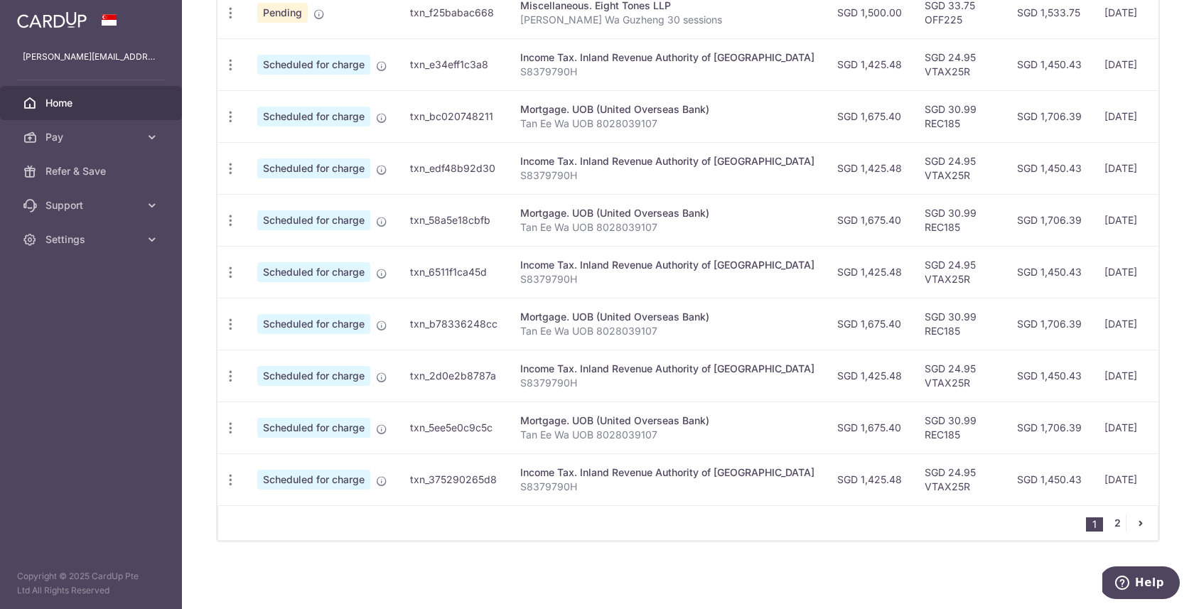
click at [1108, 526] on link "2" at bounding box center [1116, 522] width 17 height 17
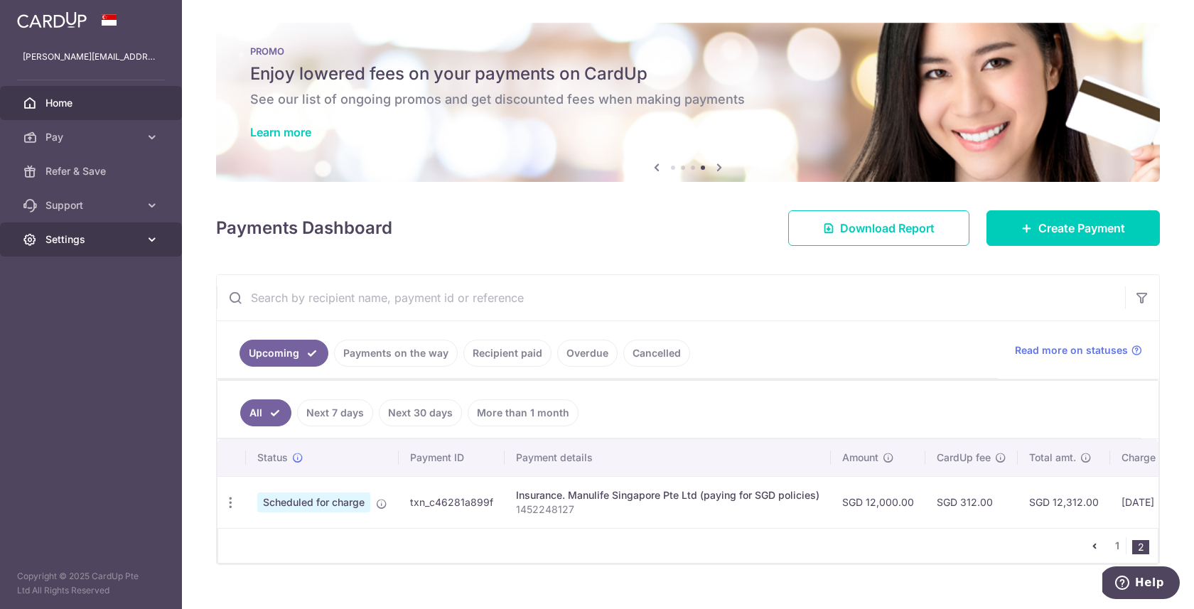
click at [154, 245] on icon at bounding box center [152, 239] width 14 height 14
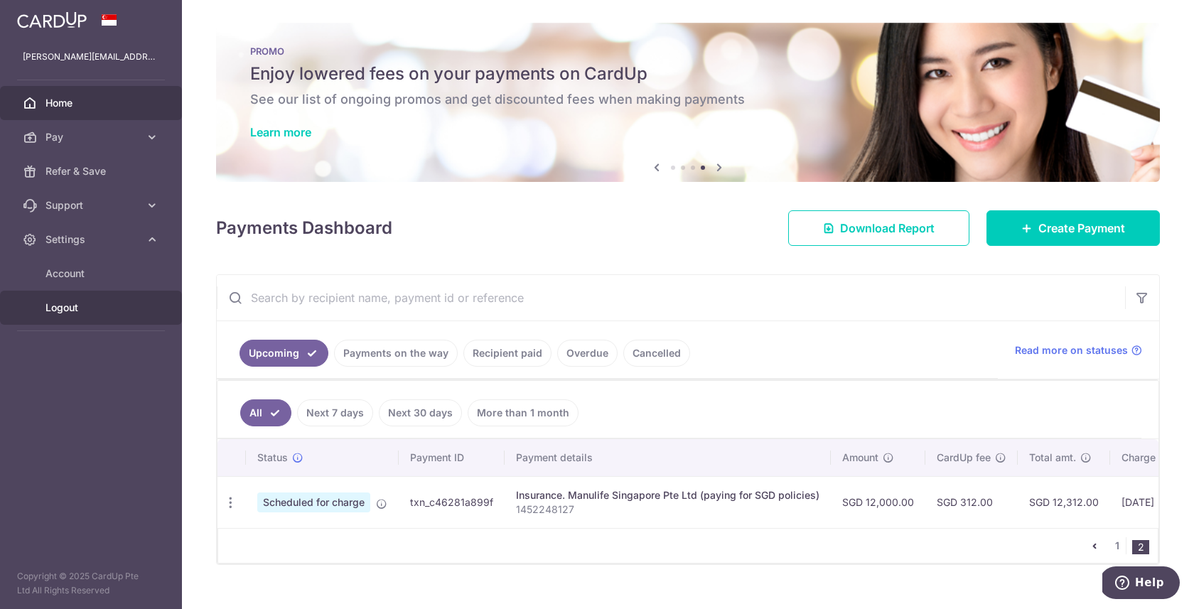
click at [80, 310] on span "Logout" at bounding box center [92, 308] width 94 height 14
